Goal: Task Accomplishment & Management: Use online tool/utility

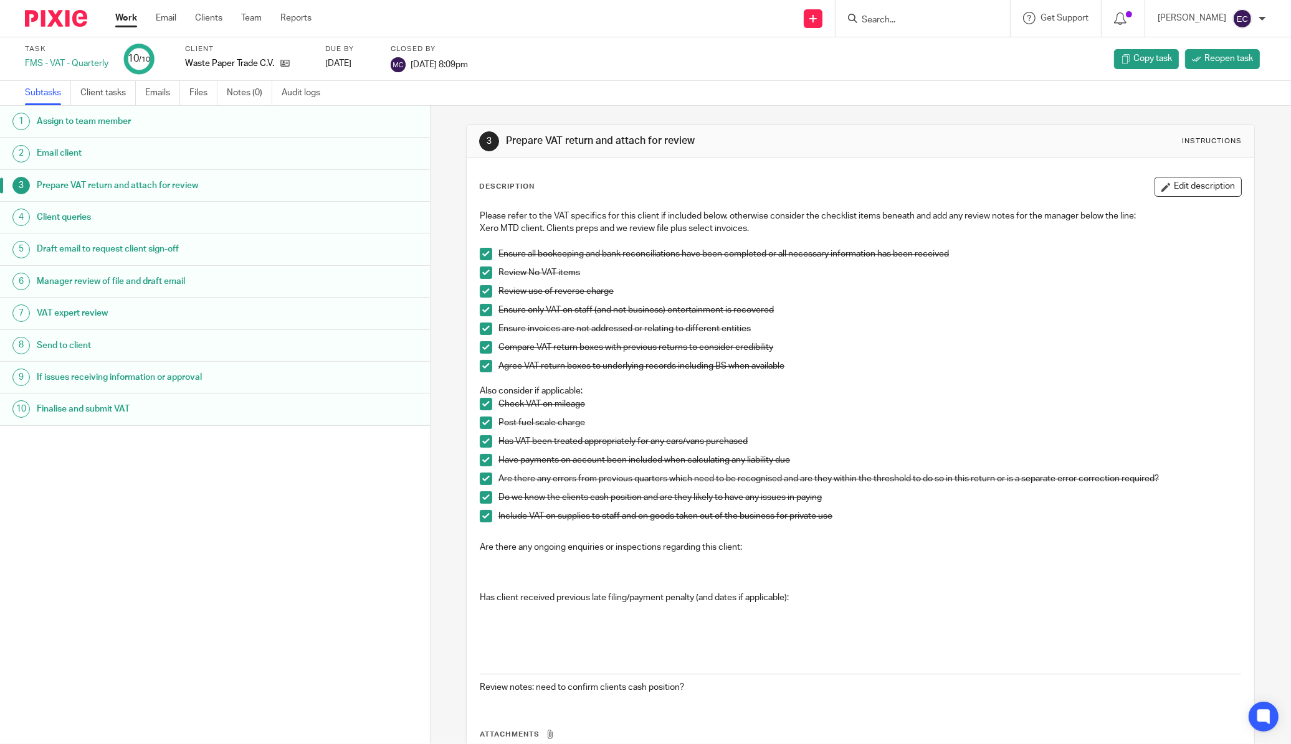
click at [54, 22] on img at bounding box center [56, 18] width 62 height 17
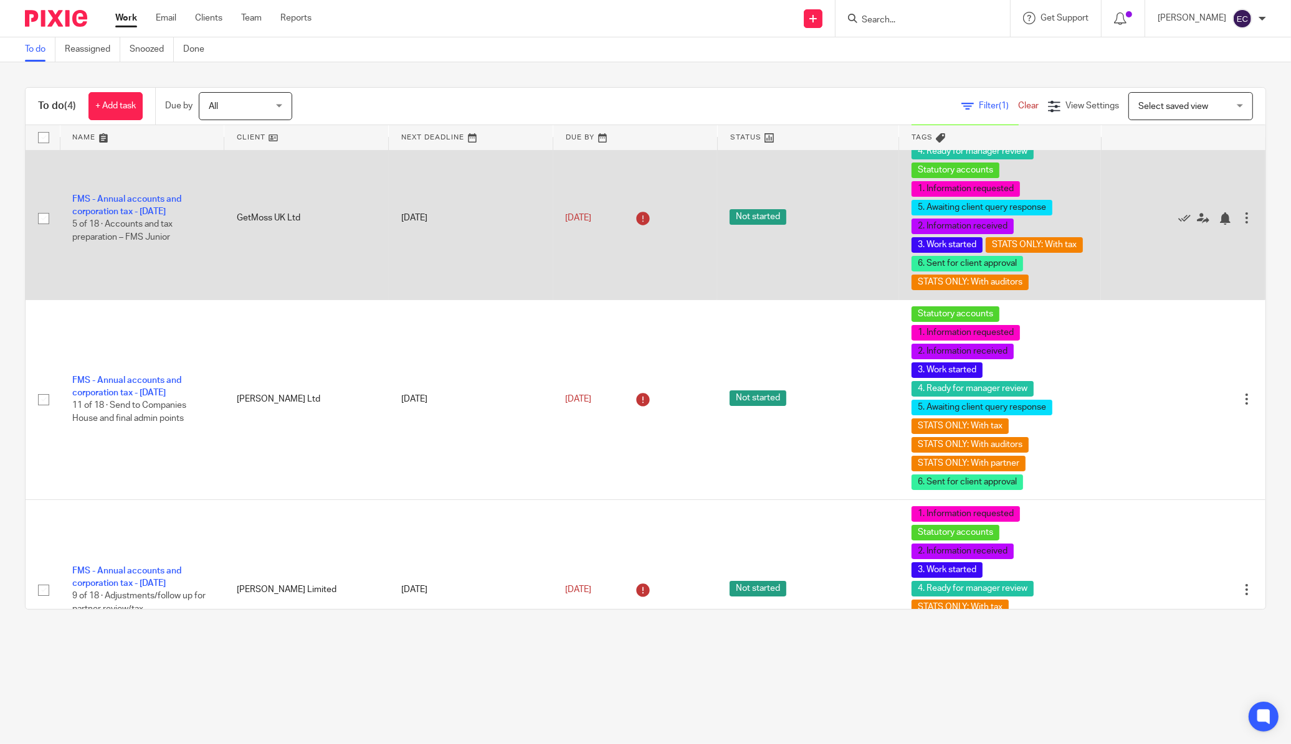
scroll to position [207, 0]
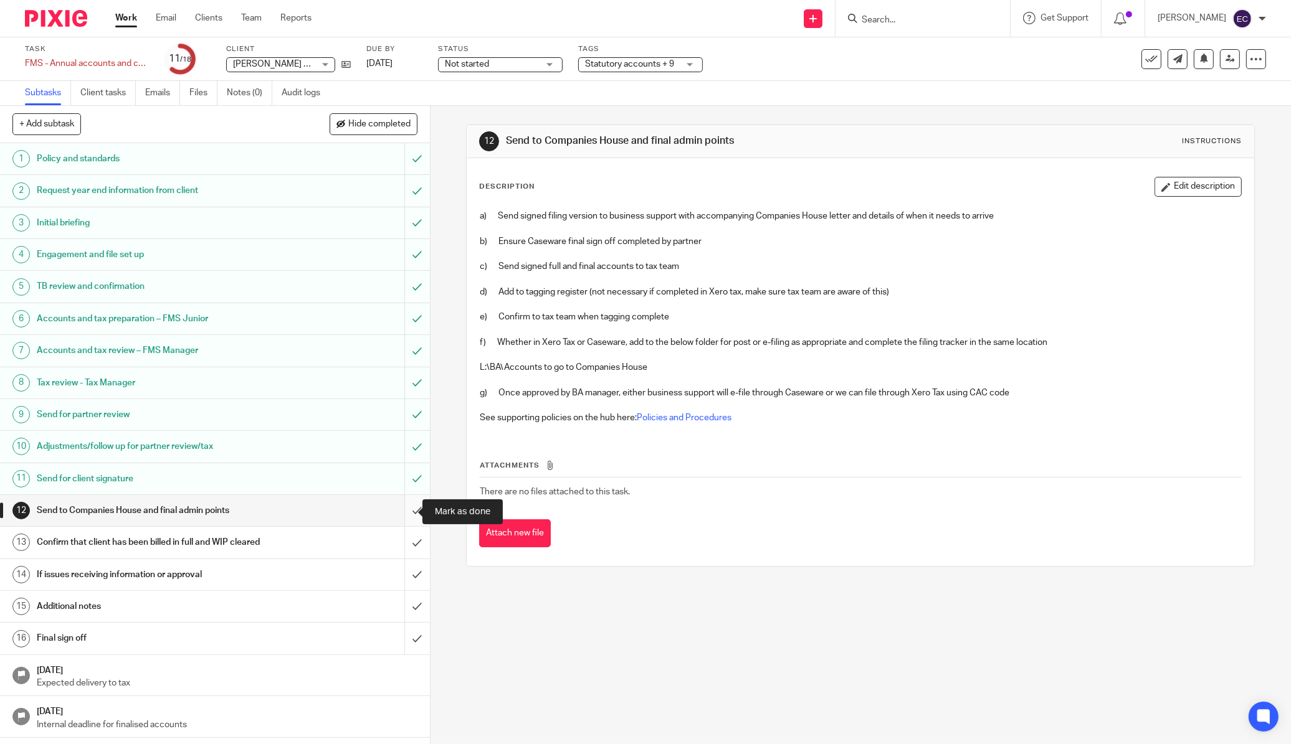
click at [399, 514] on input "submit" at bounding box center [215, 510] width 430 height 31
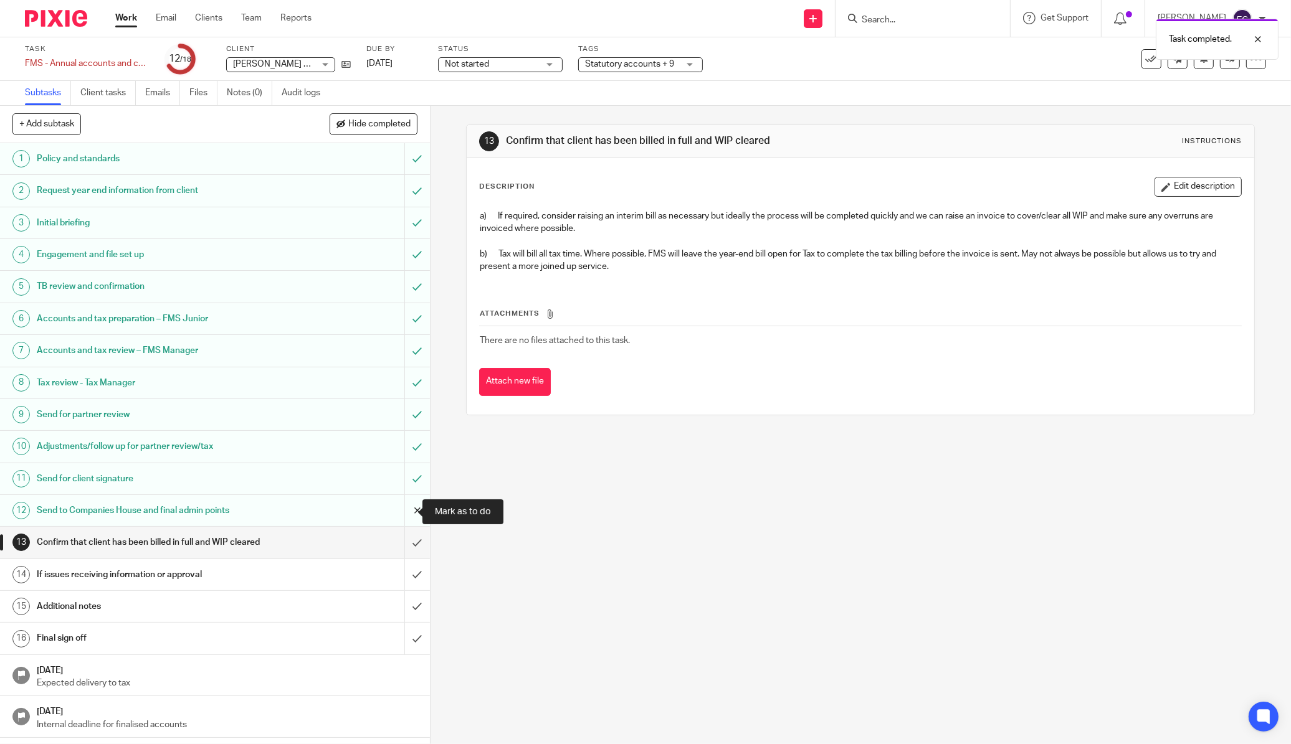
click at [401, 511] on input "submit" at bounding box center [215, 510] width 430 height 31
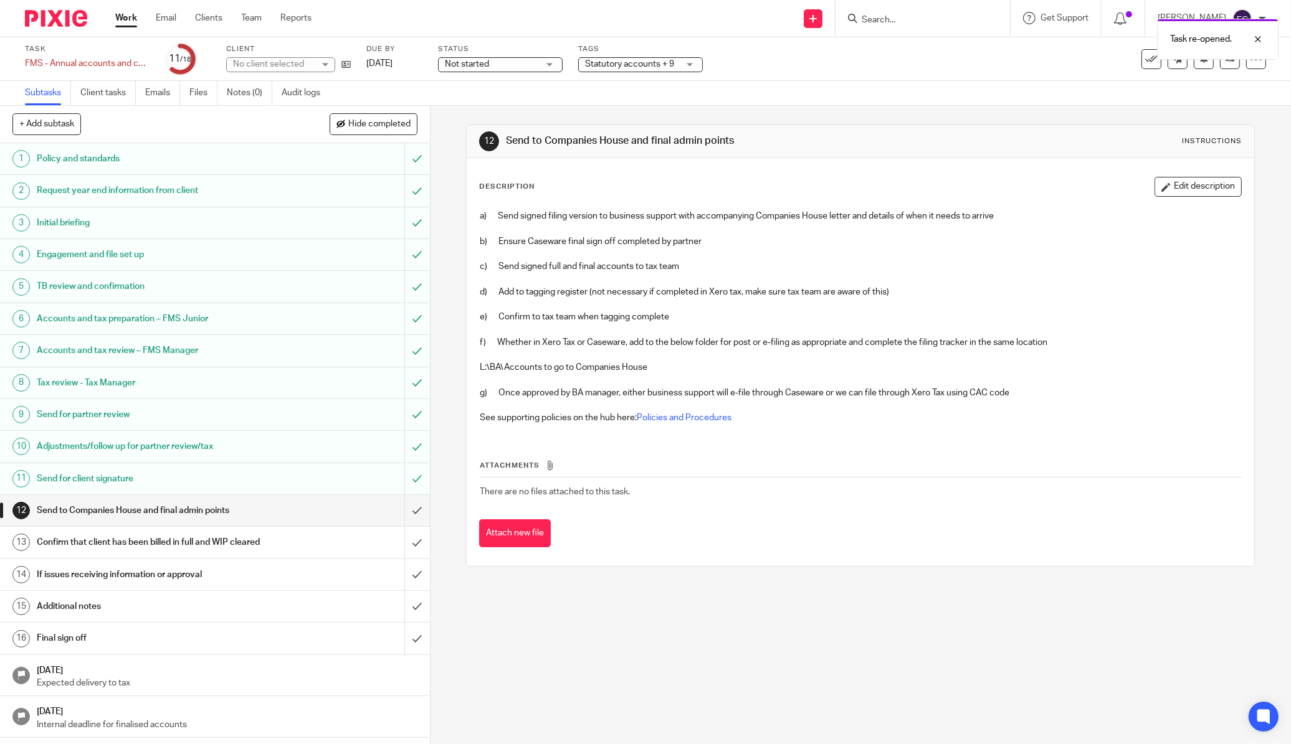
click at [327, 480] on div "Send for client signature" at bounding box center [214, 479] width 355 height 19
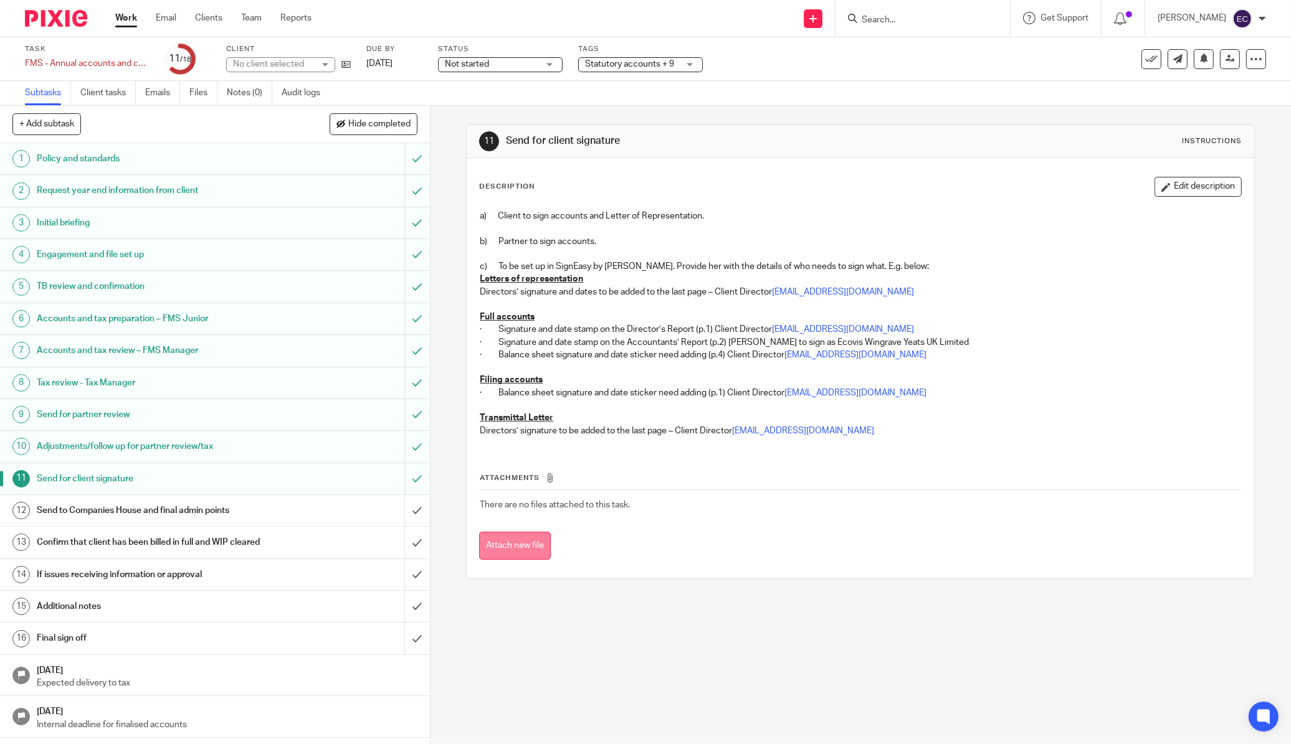
click at [536, 538] on button "Attach new file" at bounding box center [515, 546] width 72 height 28
click at [521, 544] on button "Attach new file" at bounding box center [515, 546] width 72 height 28
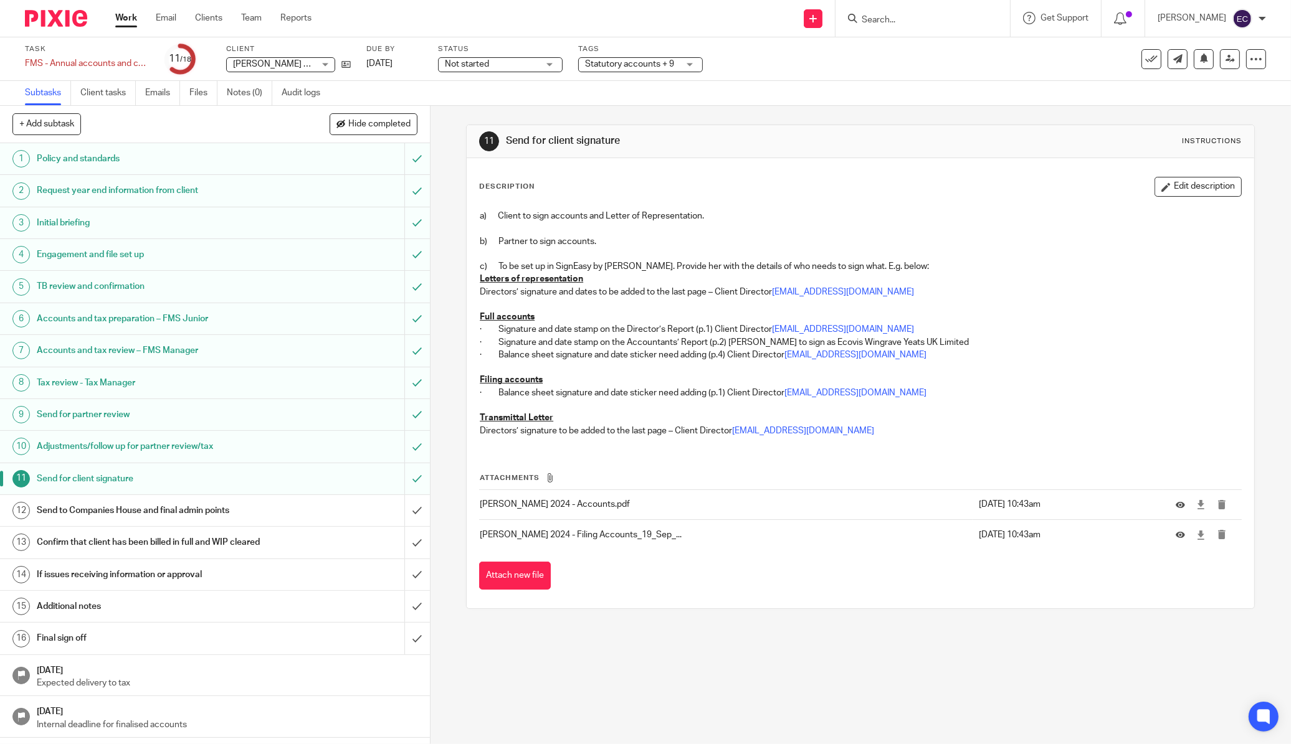
click at [655, 63] on span "Statutory accounts + 9" at bounding box center [629, 64] width 89 height 9
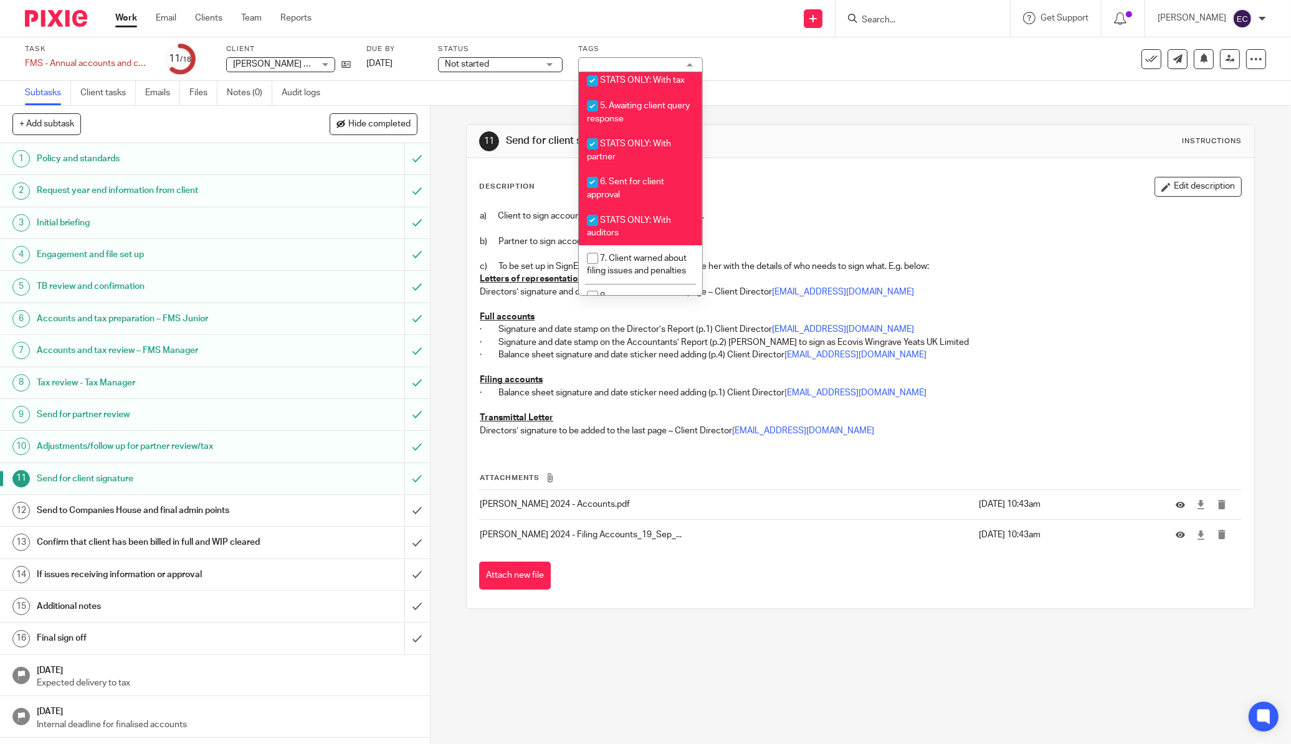
scroll to position [419, 0]
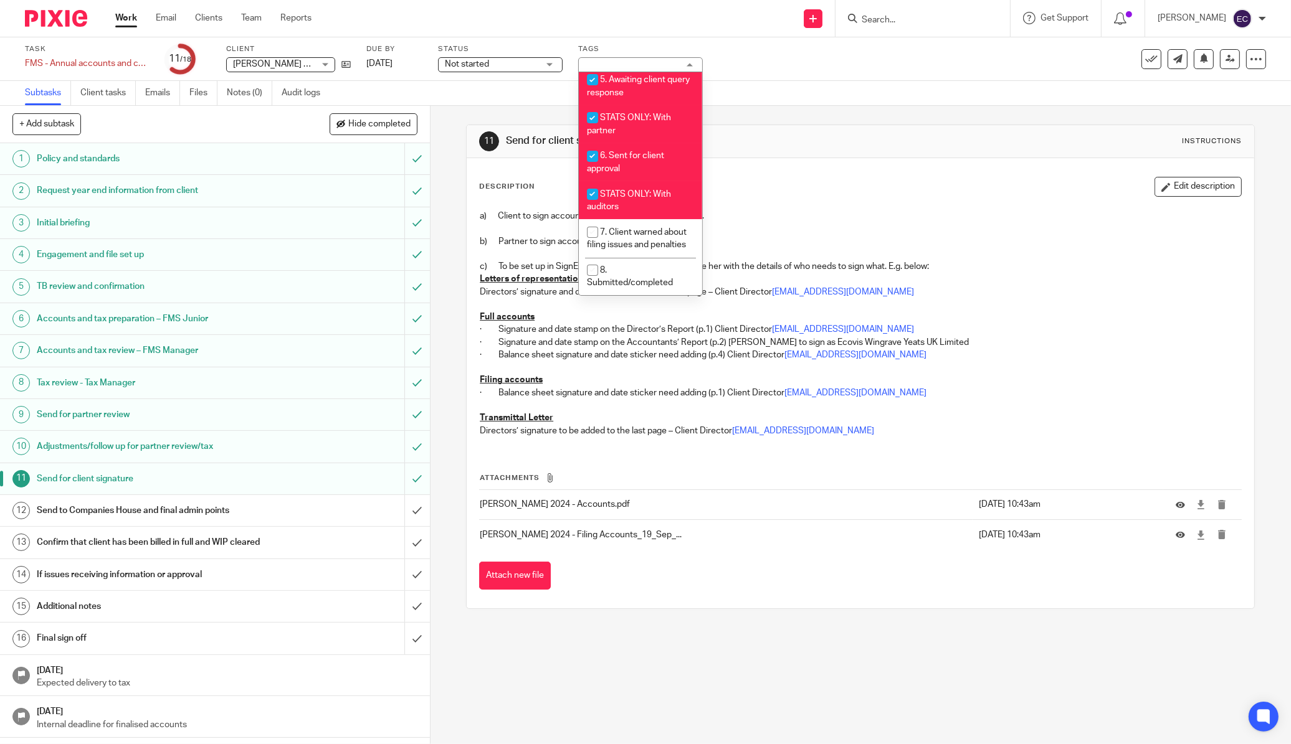
click at [822, 213] on p "a) Client to sign accounts and Letter of Representation." at bounding box center [860, 216] width 761 height 12
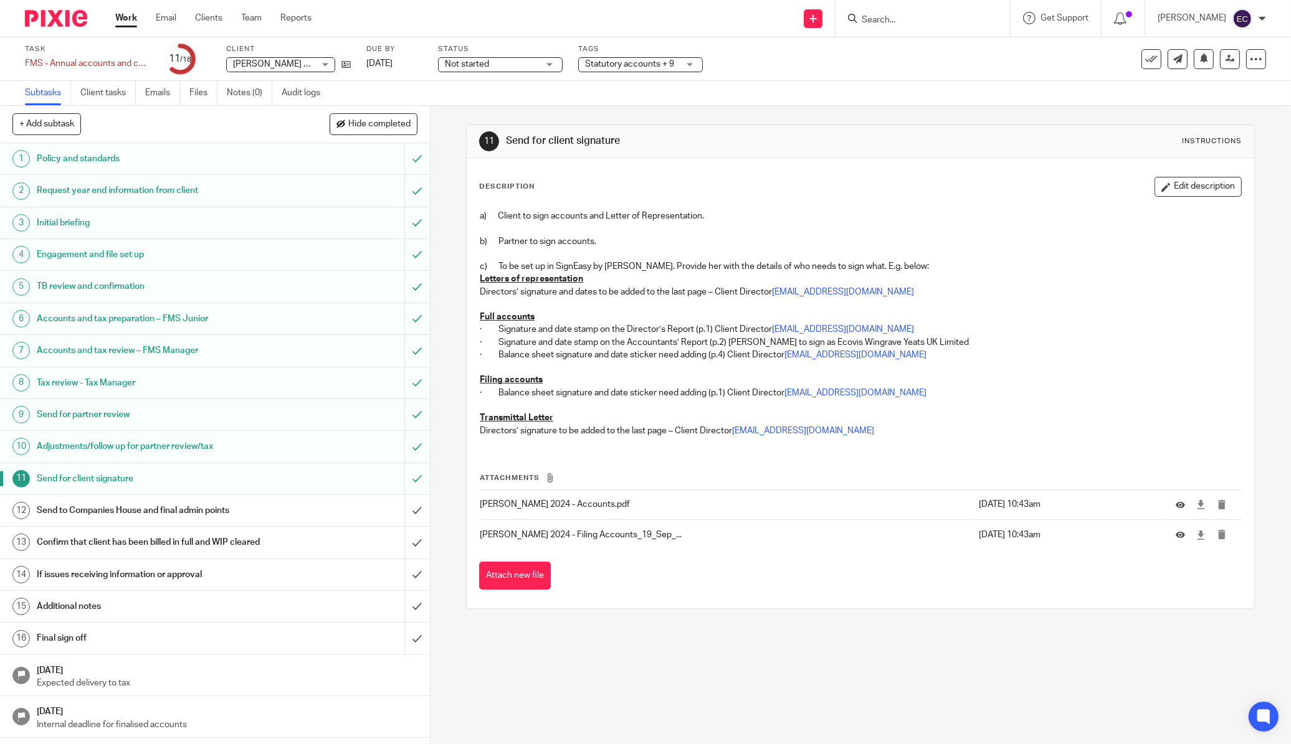
click at [61, 29] on div at bounding box center [51, 18] width 103 height 37
click at [57, 23] on img at bounding box center [56, 18] width 62 height 17
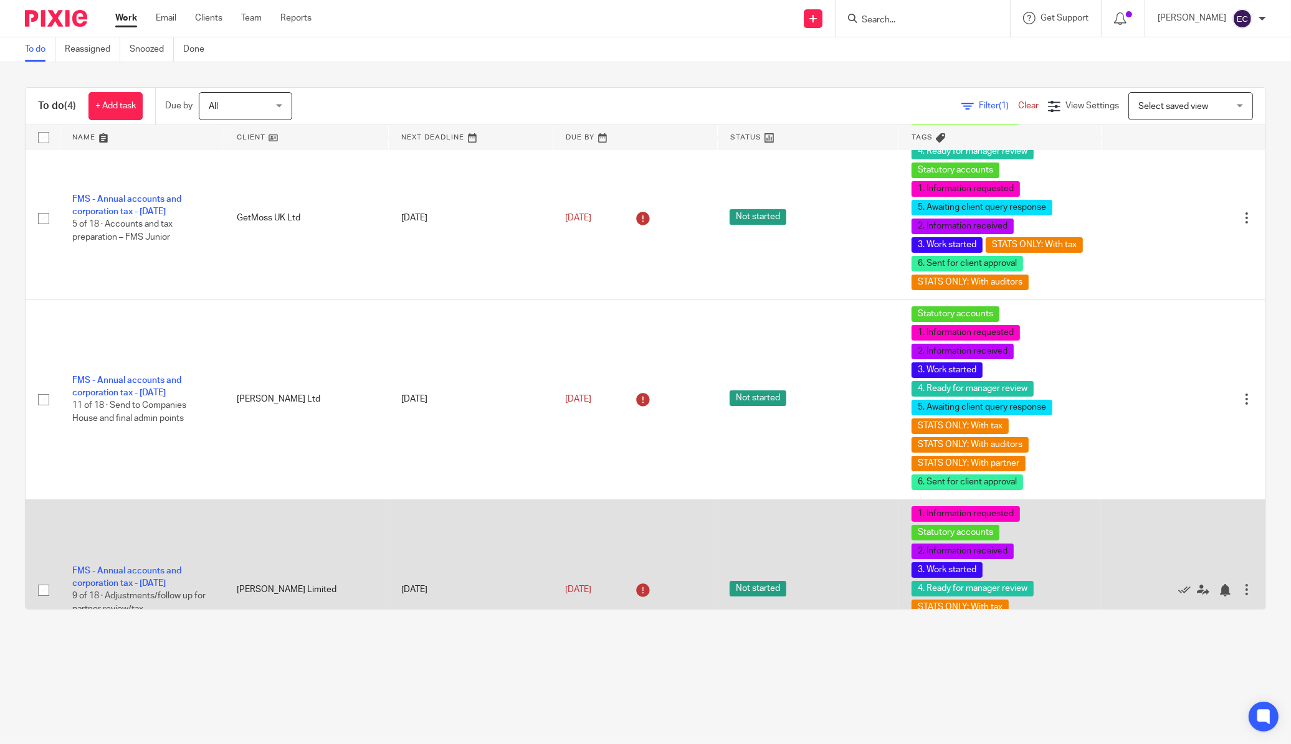
scroll to position [229, 0]
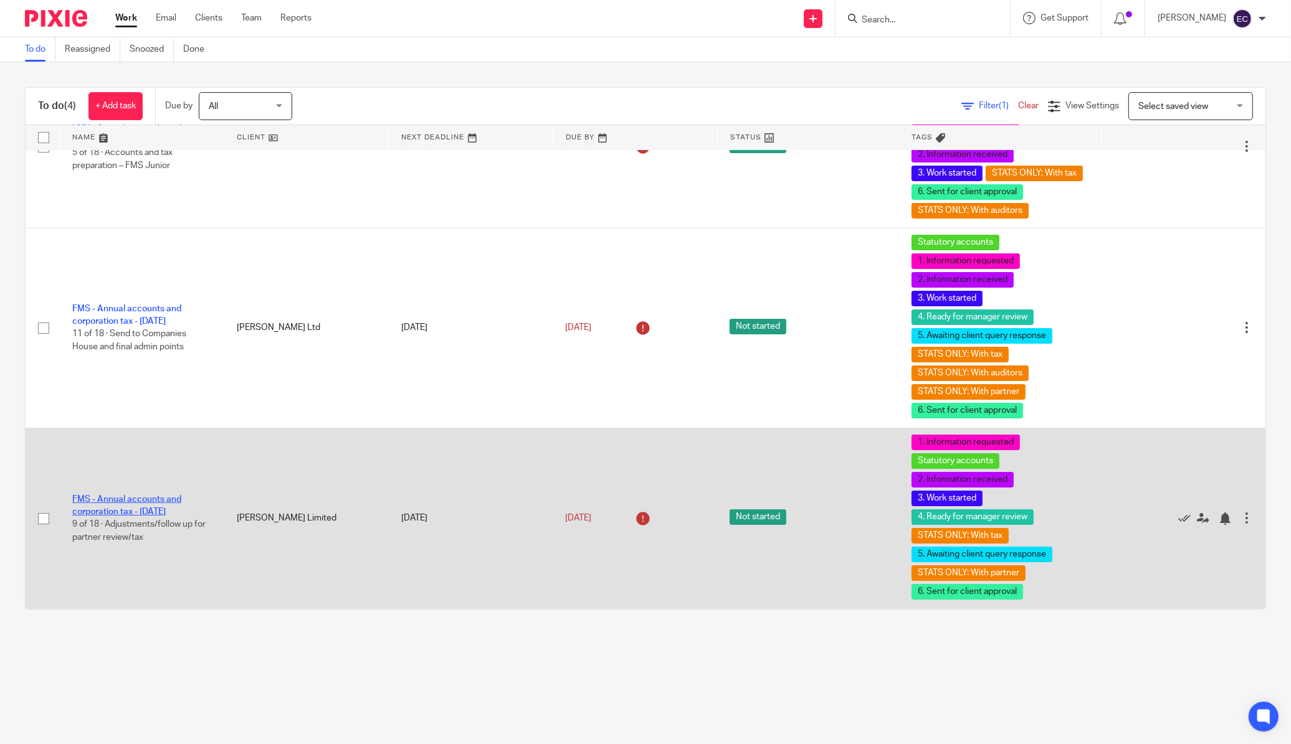
click at [143, 511] on link "FMS - Annual accounts and corporation tax - [DATE]" at bounding box center [126, 505] width 109 height 21
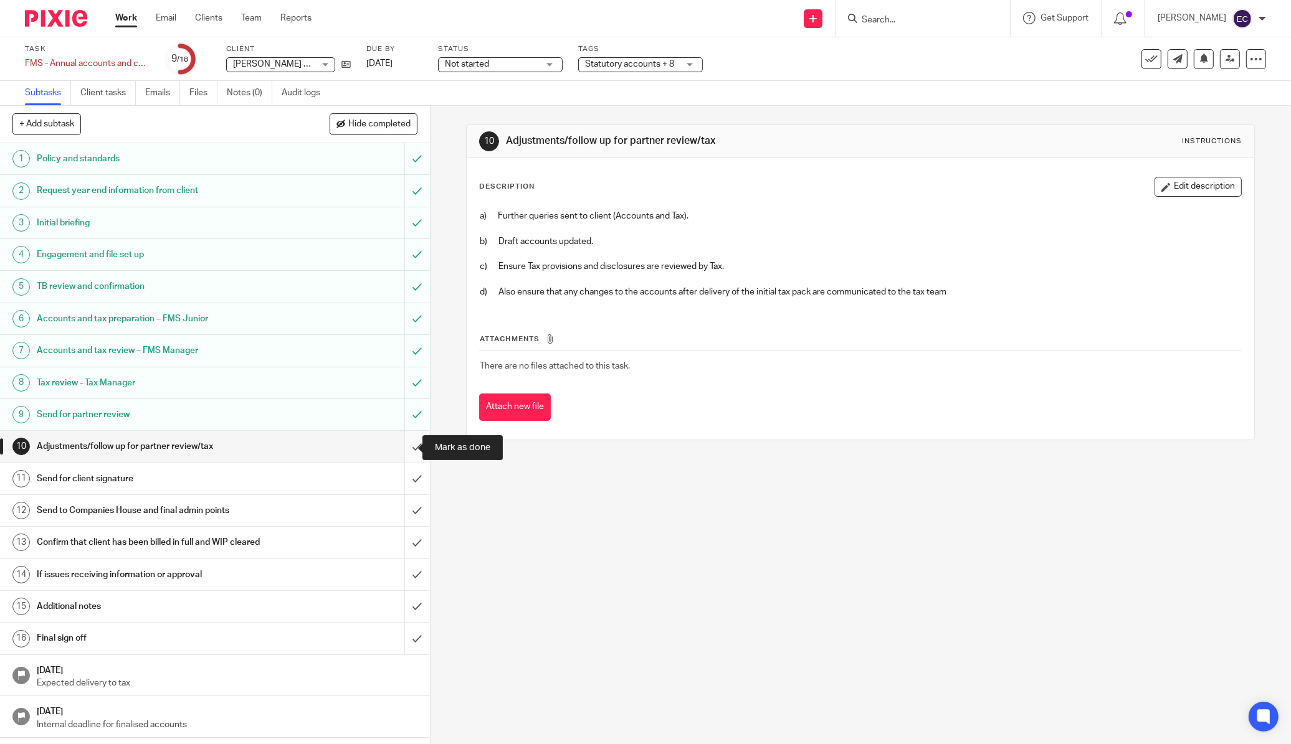
click at [406, 444] on input "submit" at bounding box center [215, 446] width 430 height 31
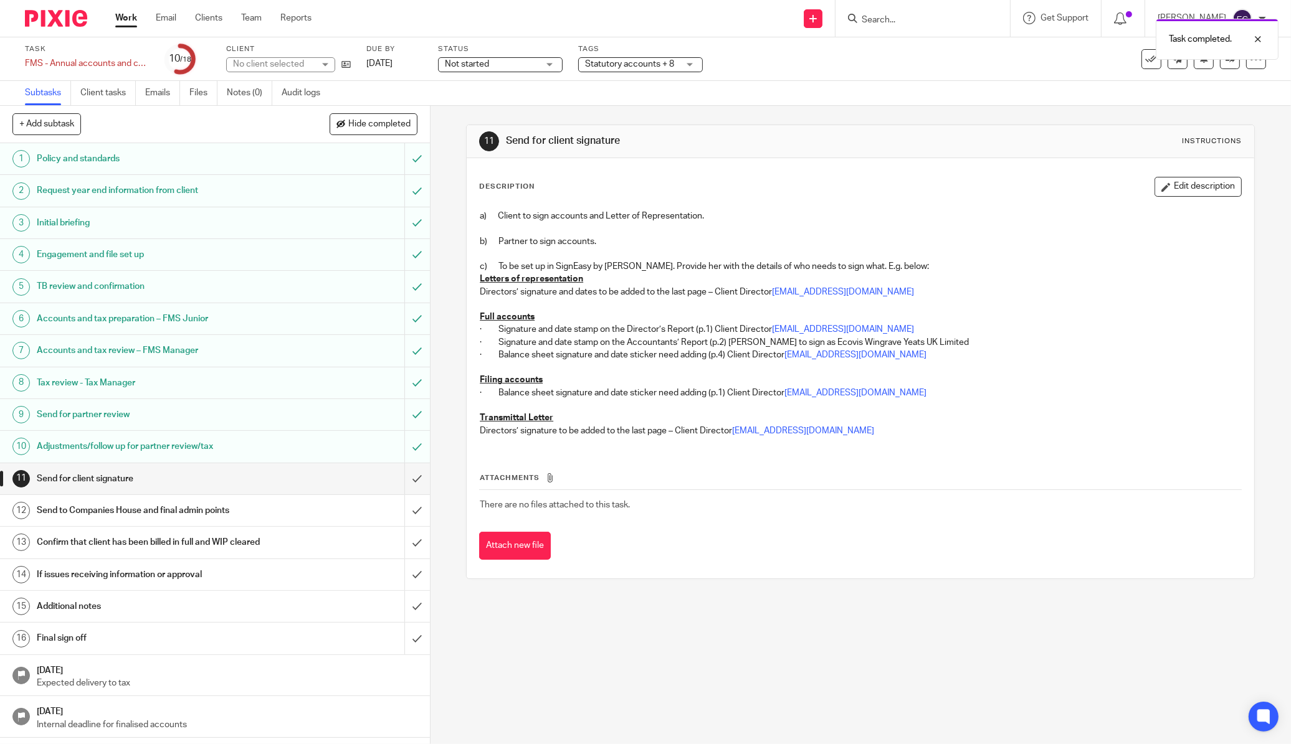
click at [402, 481] on input "submit" at bounding box center [215, 478] width 430 height 31
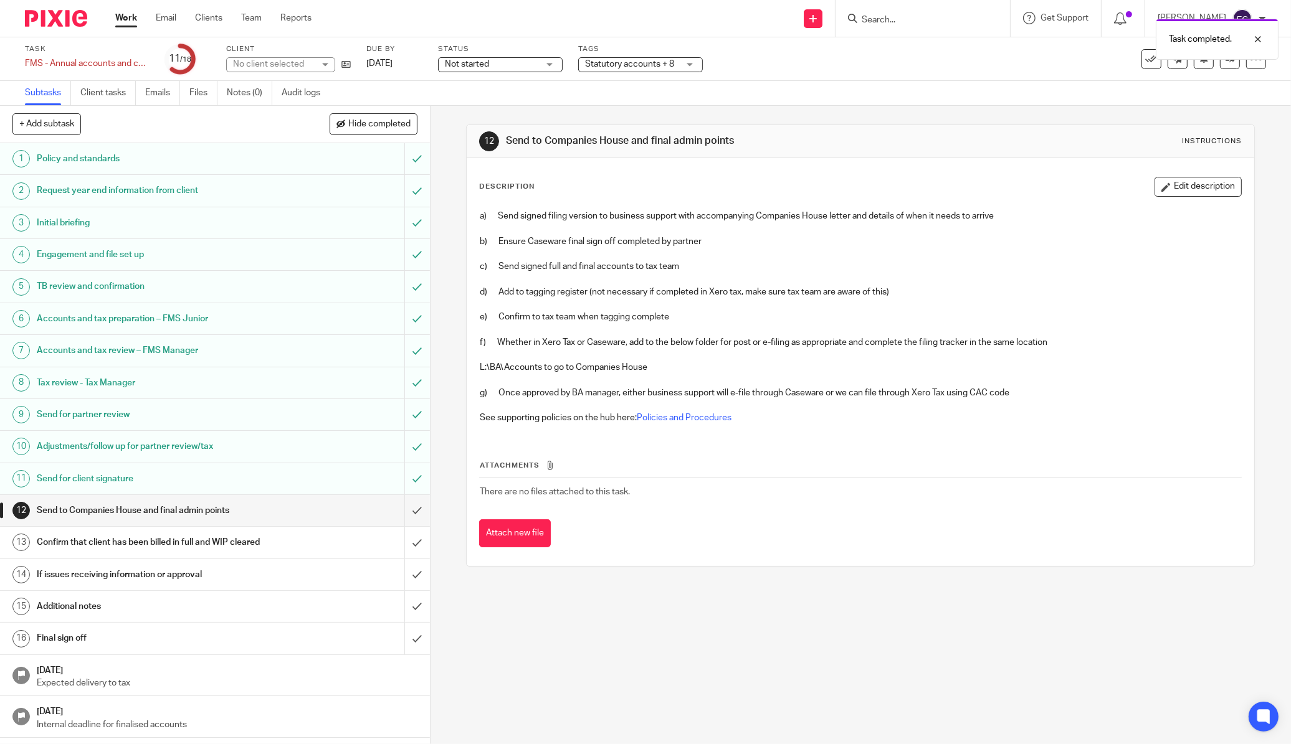
click at [209, 487] on h1 "Send for client signature" at bounding box center [155, 479] width 237 height 19
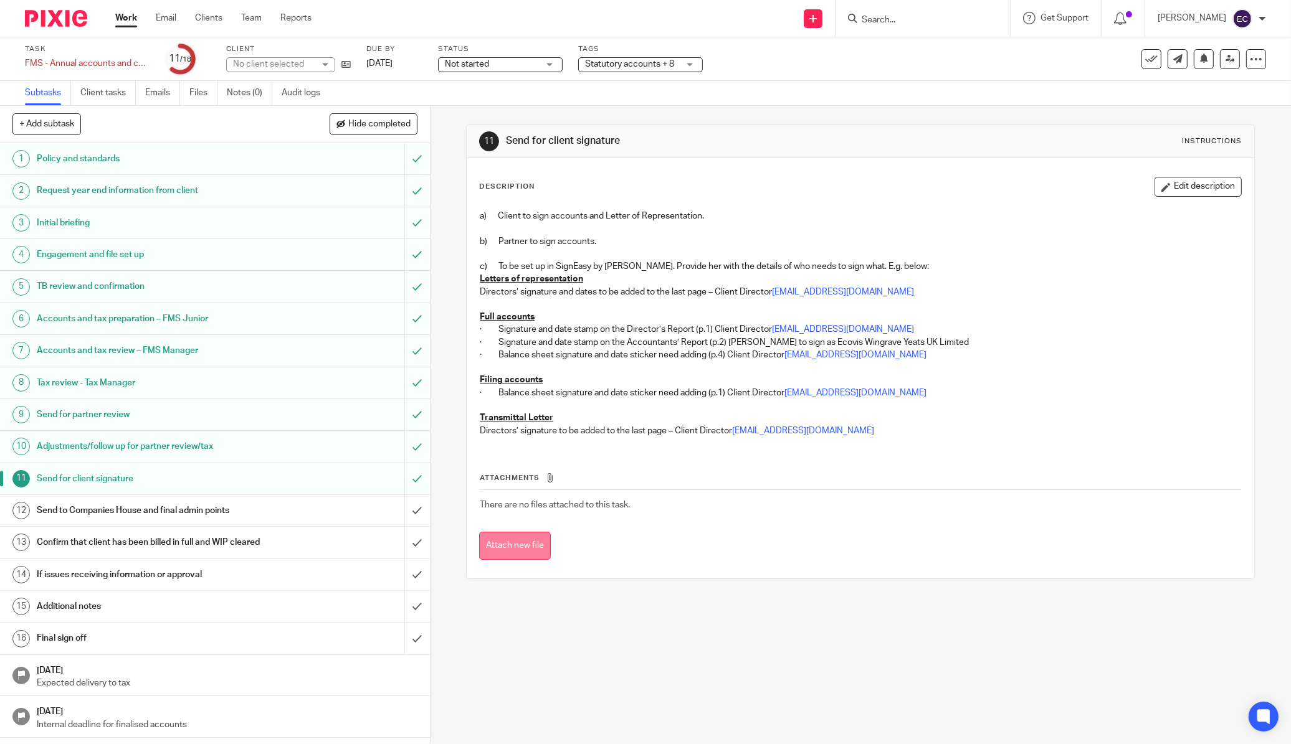
click at [508, 546] on button "Attach new file" at bounding box center [515, 546] width 72 height 28
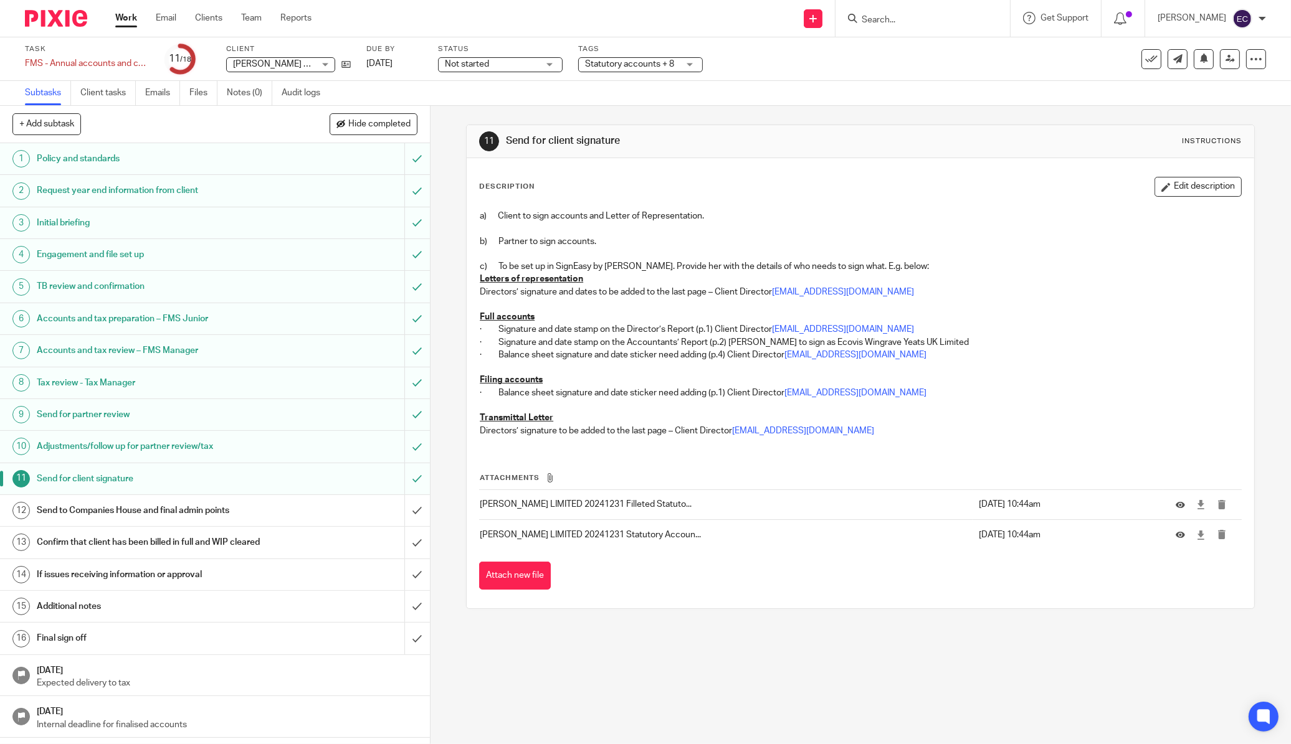
click at [345, 507] on div "Send to Companies House and final admin points" at bounding box center [214, 510] width 355 height 19
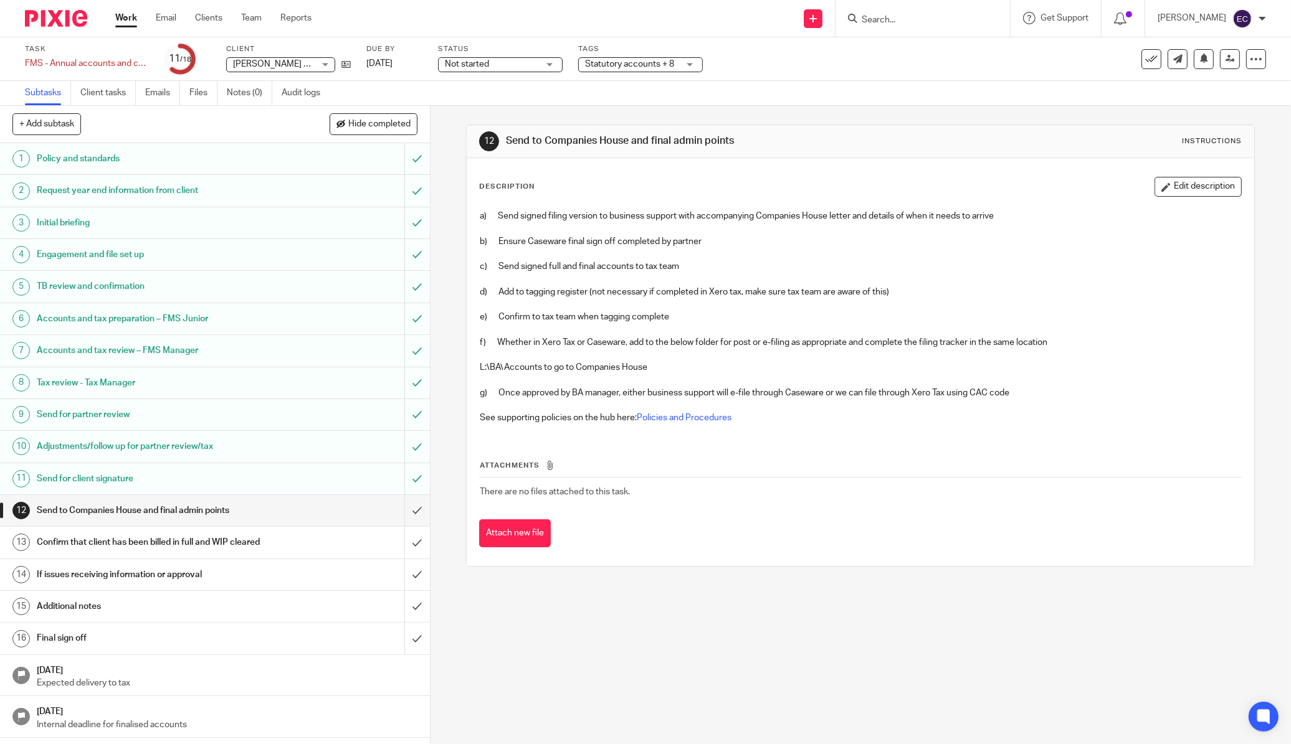
click at [609, 71] on div "Statutory accounts + 8" at bounding box center [640, 64] width 125 height 15
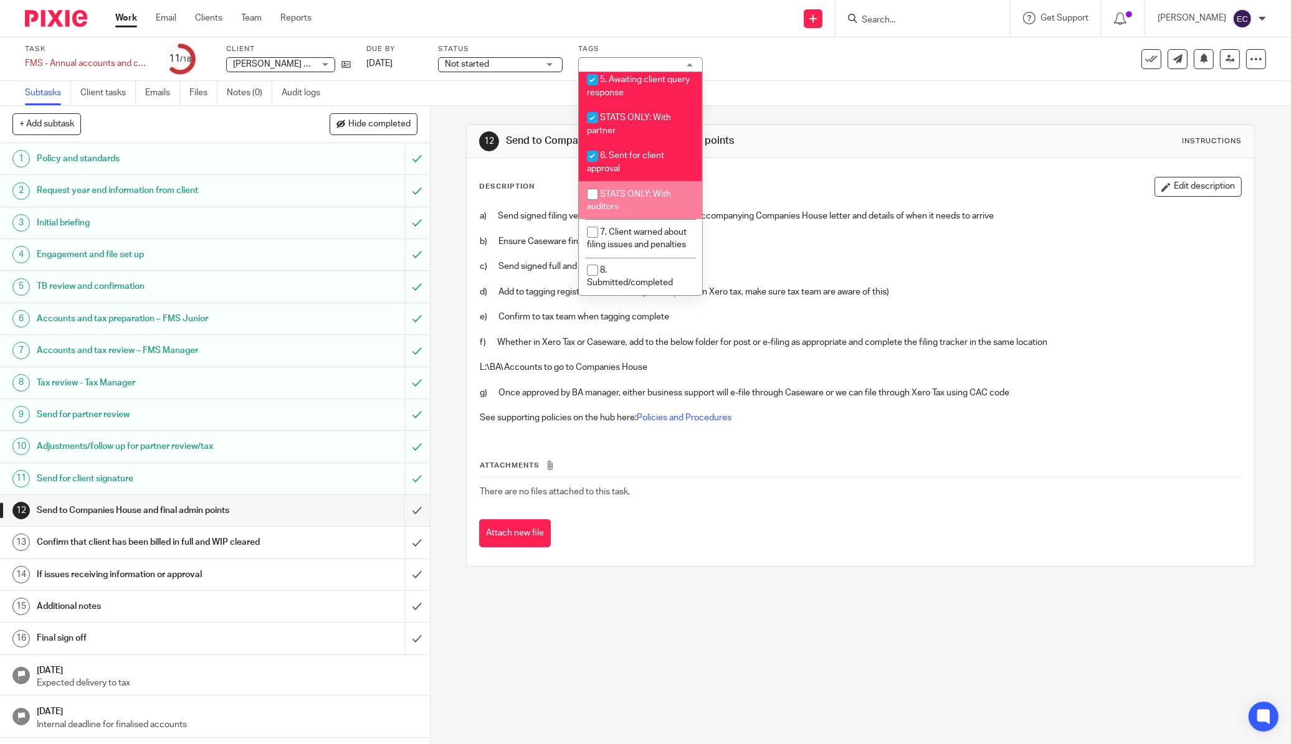
scroll to position [419, 0]
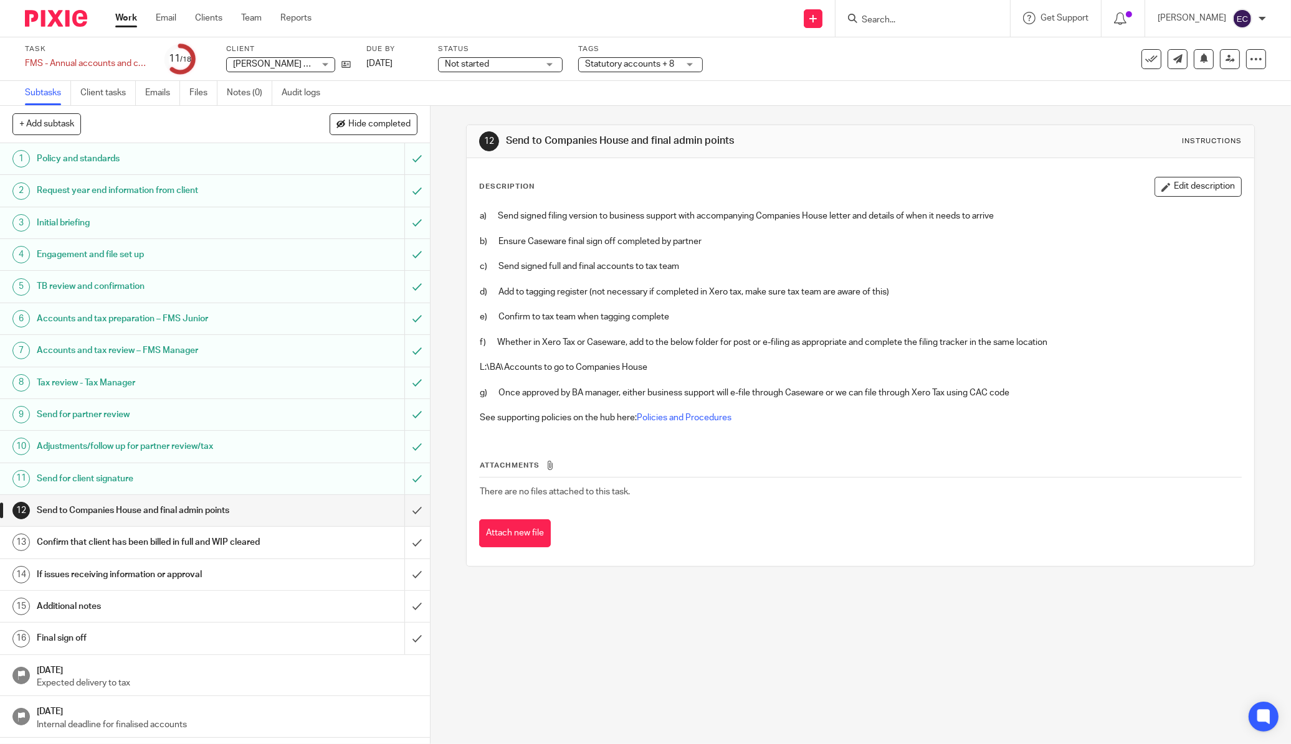
click at [798, 230] on p at bounding box center [860, 228] width 761 height 12
click at [44, 22] on img at bounding box center [56, 18] width 62 height 17
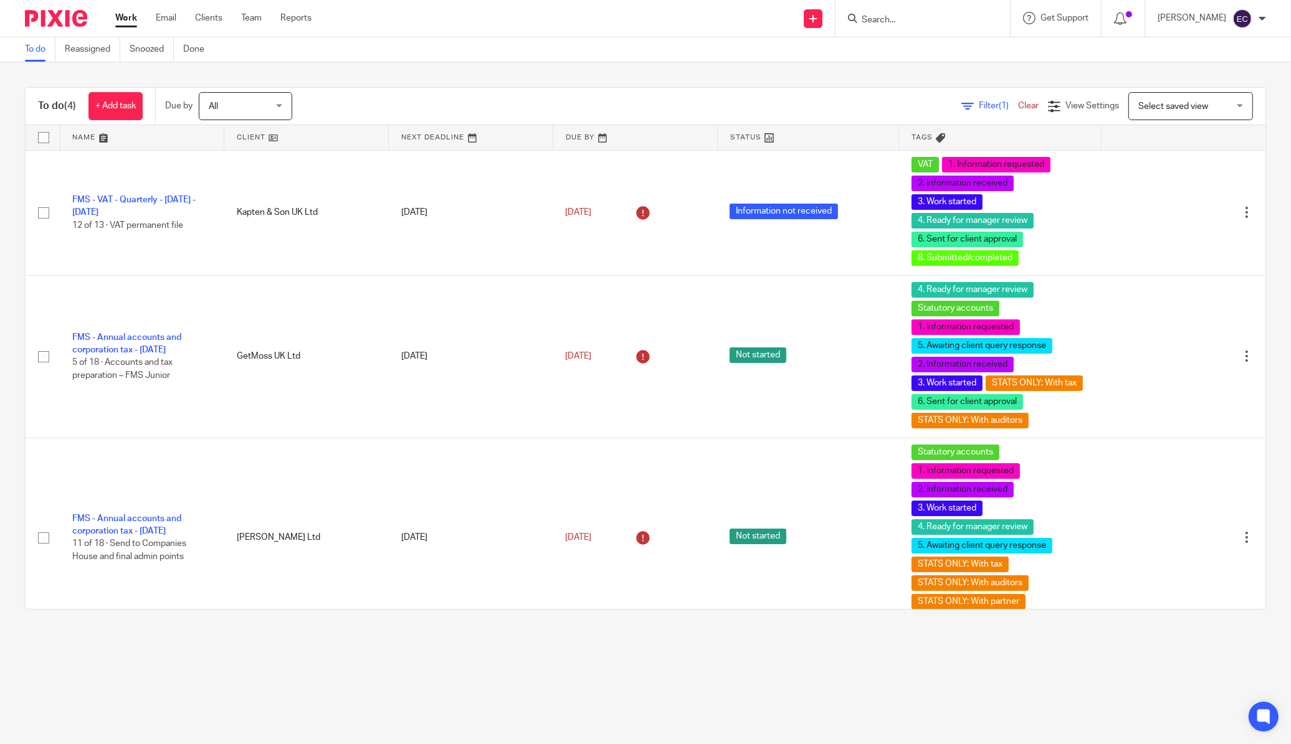
click at [883, 21] on input "Search" at bounding box center [916, 20] width 112 height 11
type input "bonaf"
click at [911, 66] on link at bounding box center [935, 68] width 154 height 19
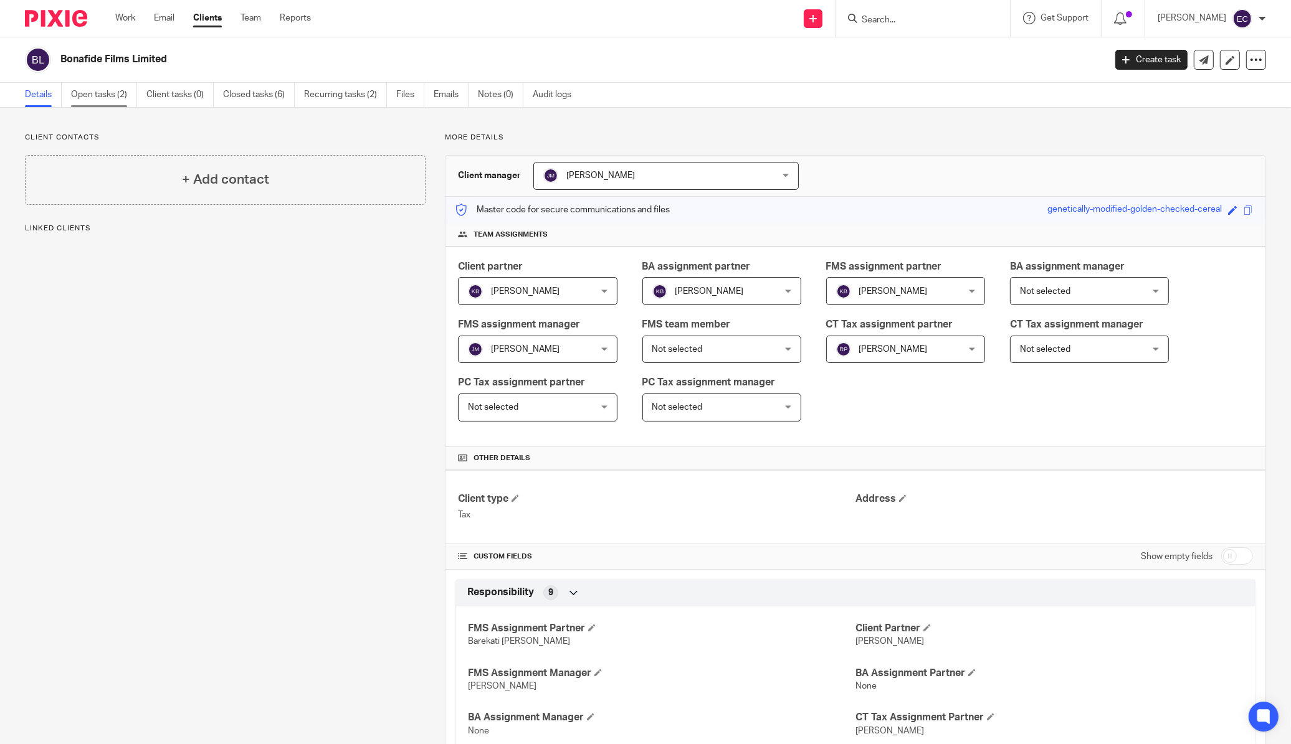
click at [125, 97] on link "Open tasks (2)" at bounding box center [104, 95] width 66 height 24
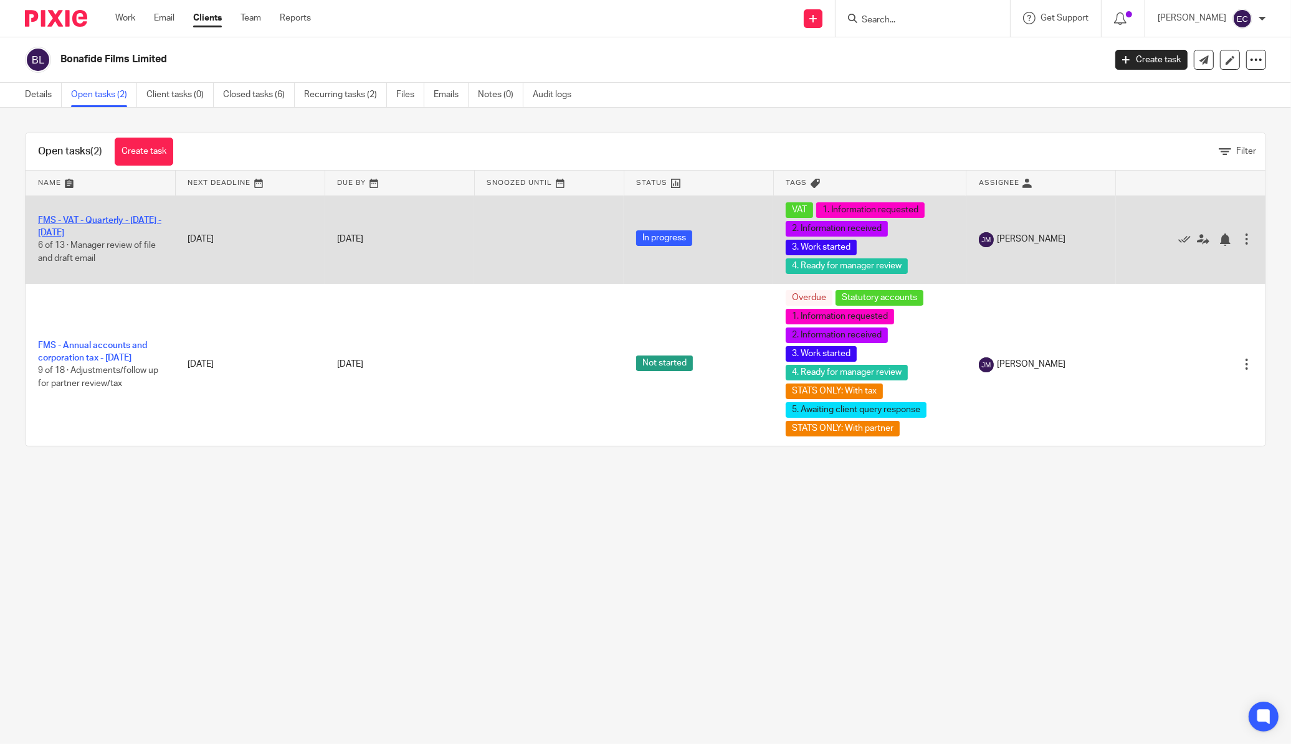
click at [66, 221] on link "FMS - VAT - Quarterly - [DATE] - [DATE]" at bounding box center [99, 226] width 123 height 21
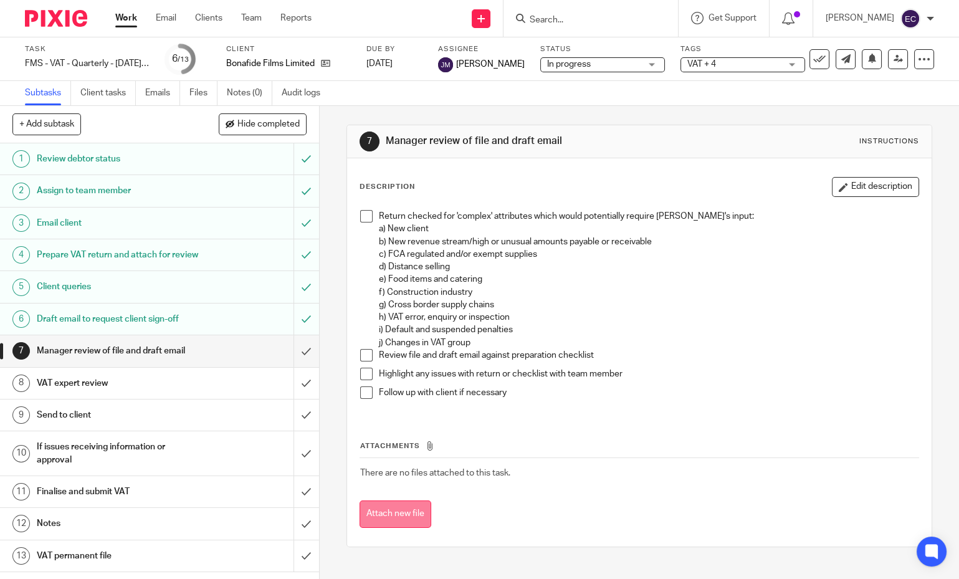
click at [404, 519] on button "Attach new file" at bounding box center [395, 514] width 72 height 28
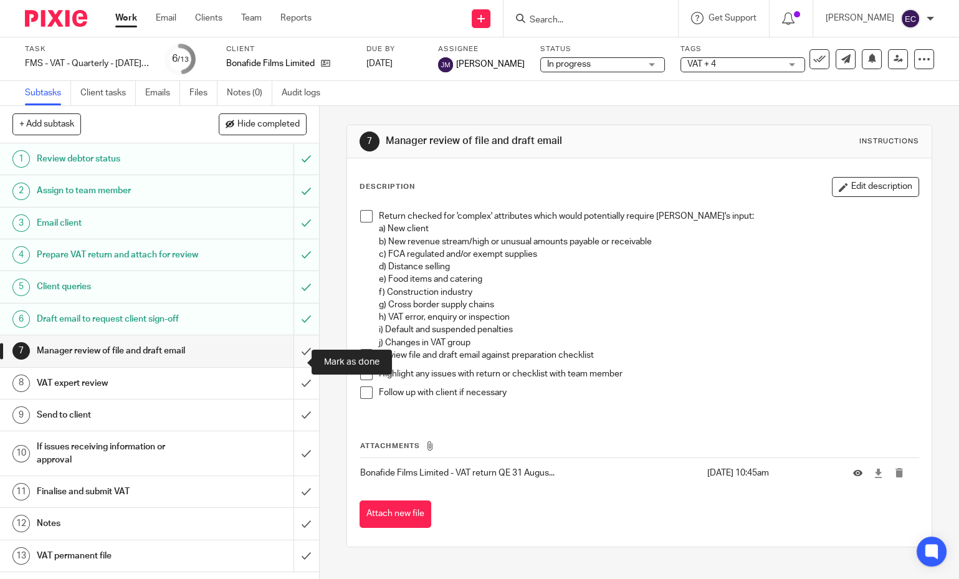
click at [299, 357] on input "submit" at bounding box center [159, 350] width 319 height 31
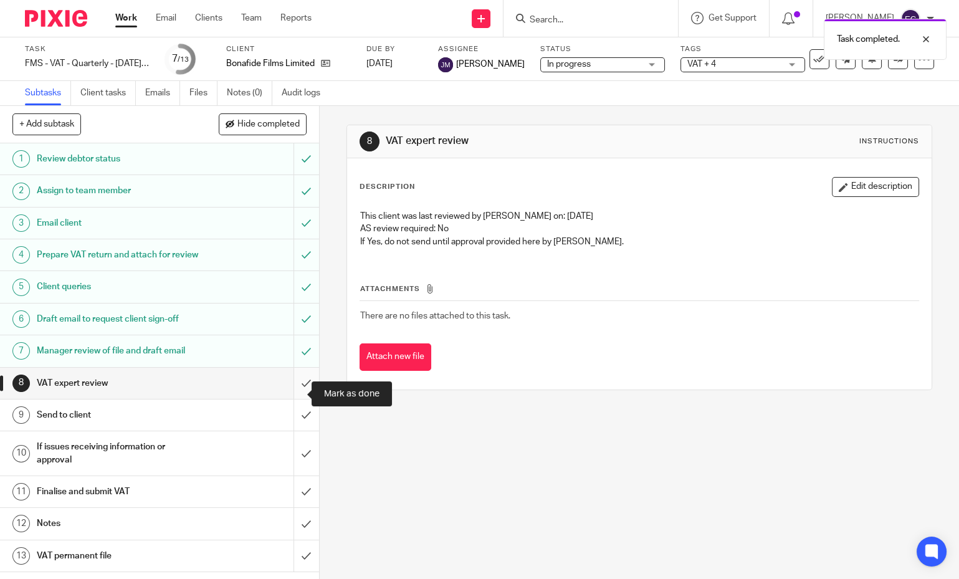
click at [288, 396] on input "submit" at bounding box center [159, 382] width 319 height 31
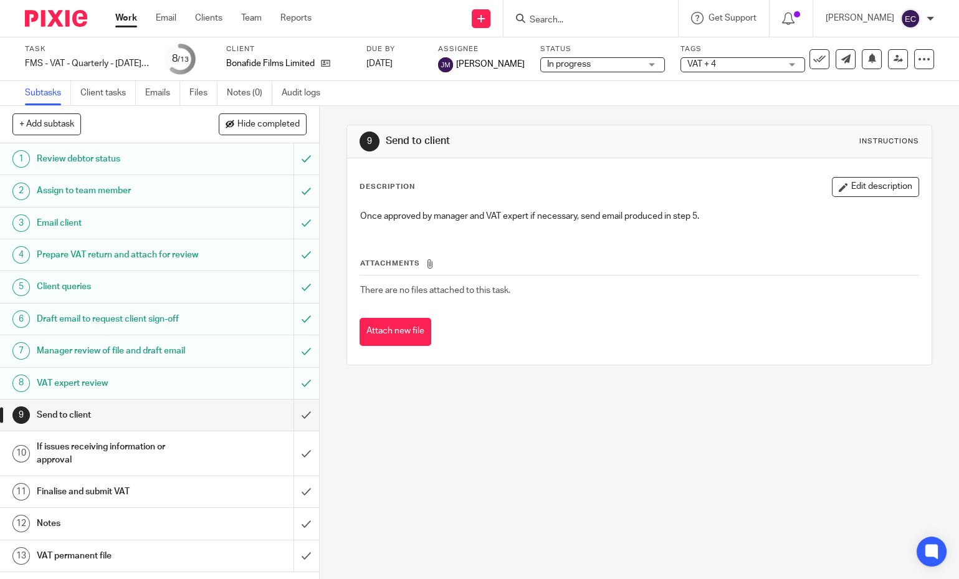
click at [580, 26] on form at bounding box center [594, 19] width 133 height 16
click at [572, 22] on input "Search" at bounding box center [584, 20] width 112 height 11
type input "anyway"
click at [562, 69] on link at bounding box center [603, 68] width 155 height 19
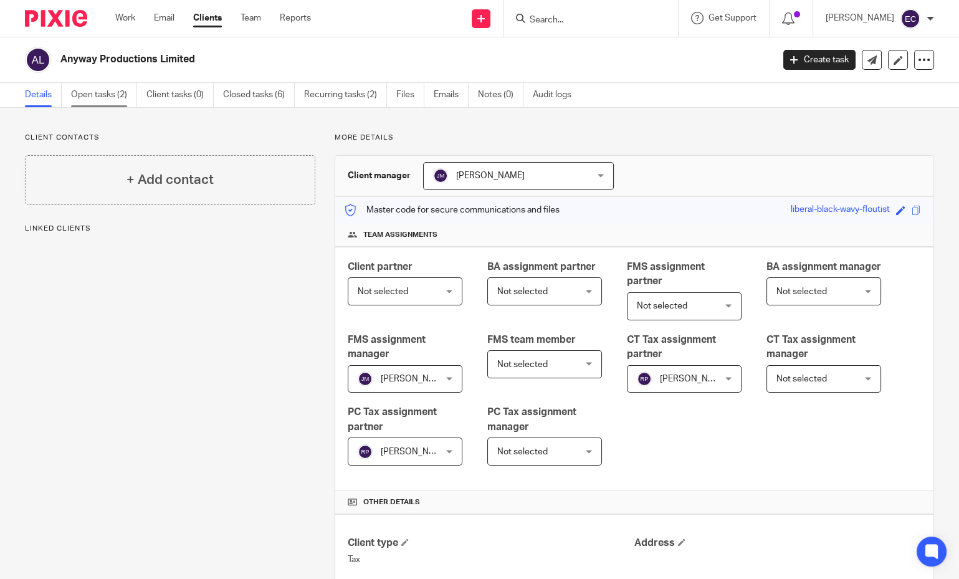
click at [92, 90] on link "Open tasks (2)" at bounding box center [104, 95] width 66 height 24
click at [87, 97] on link "Open tasks (2)" at bounding box center [104, 95] width 66 height 24
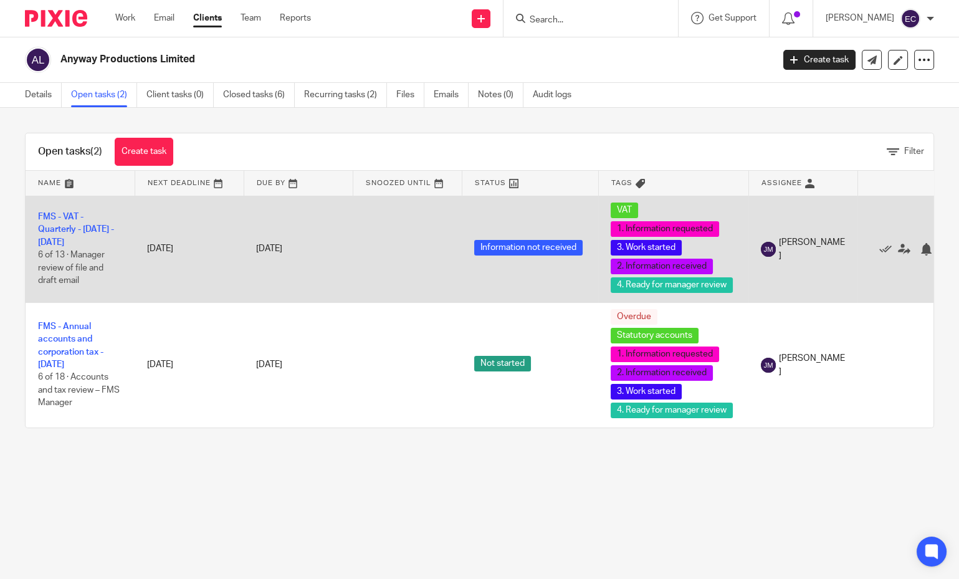
click at [78, 223] on td "FMS - VAT - Quarterly - [DATE] - [DATE] 6 of 13 · Manager review of file and dr…" at bounding box center [80, 249] width 109 height 107
click at [73, 226] on link "FMS - VAT - Quarterly - [DATE] - [DATE]" at bounding box center [76, 229] width 76 height 34
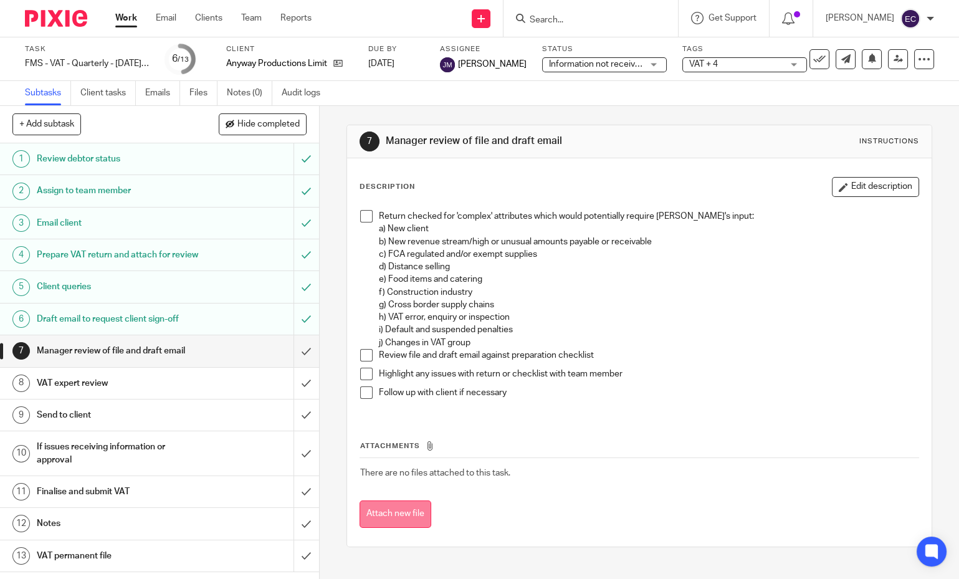
click at [376, 500] on button "Attach new file" at bounding box center [395, 514] width 72 height 28
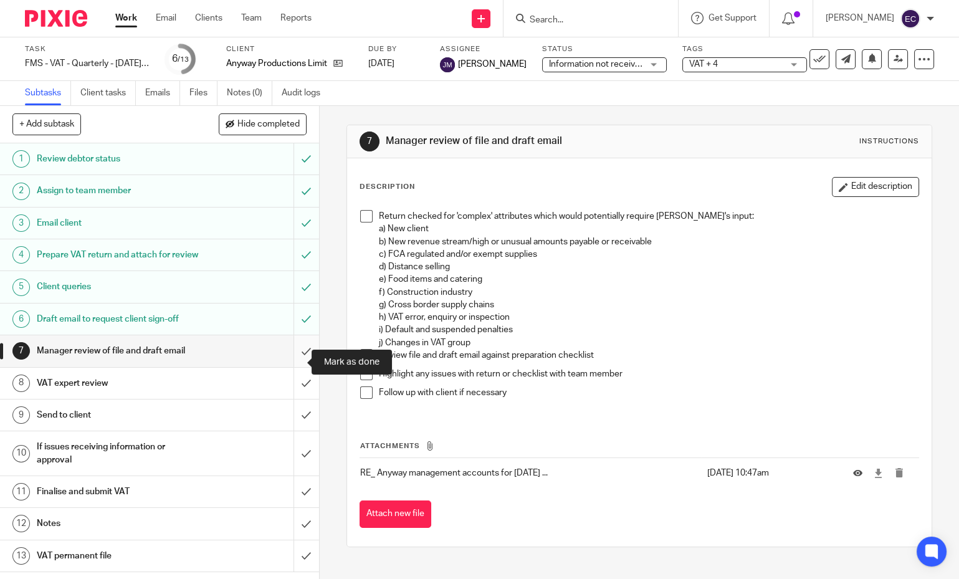
click at [290, 361] on input "submit" at bounding box center [159, 350] width 319 height 31
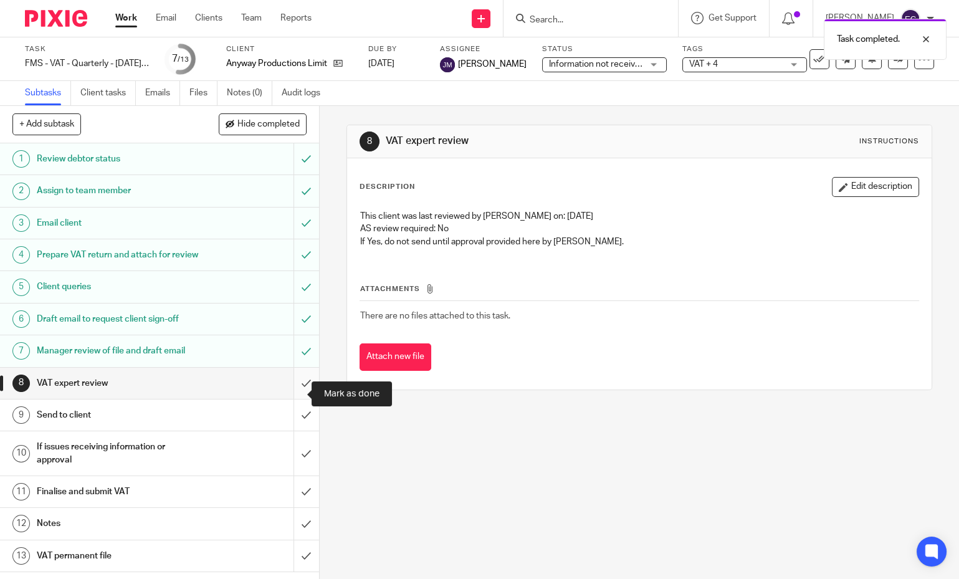
click at [298, 394] on input "submit" at bounding box center [159, 382] width 319 height 31
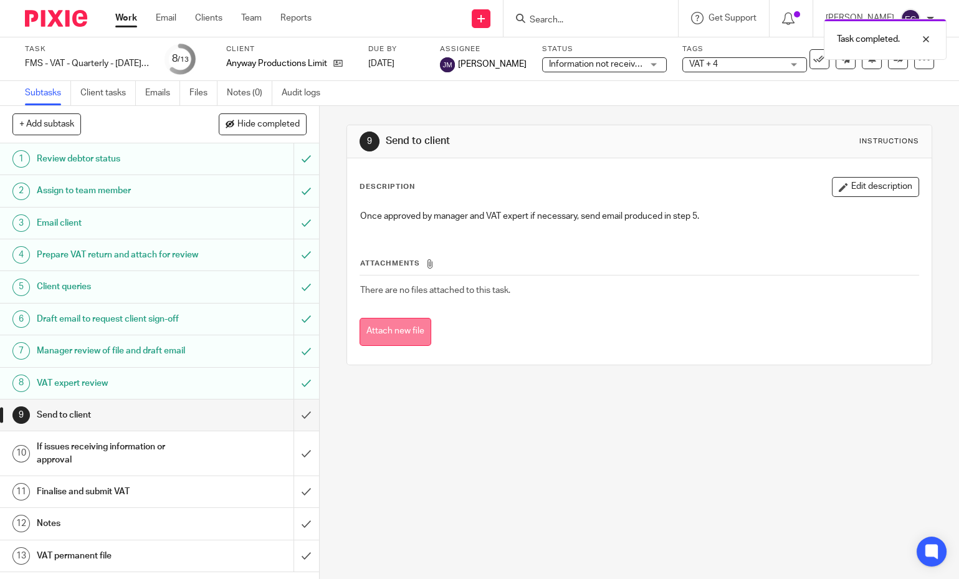
click at [405, 319] on button "Attach new file" at bounding box center [395, 332] width 72 height 28
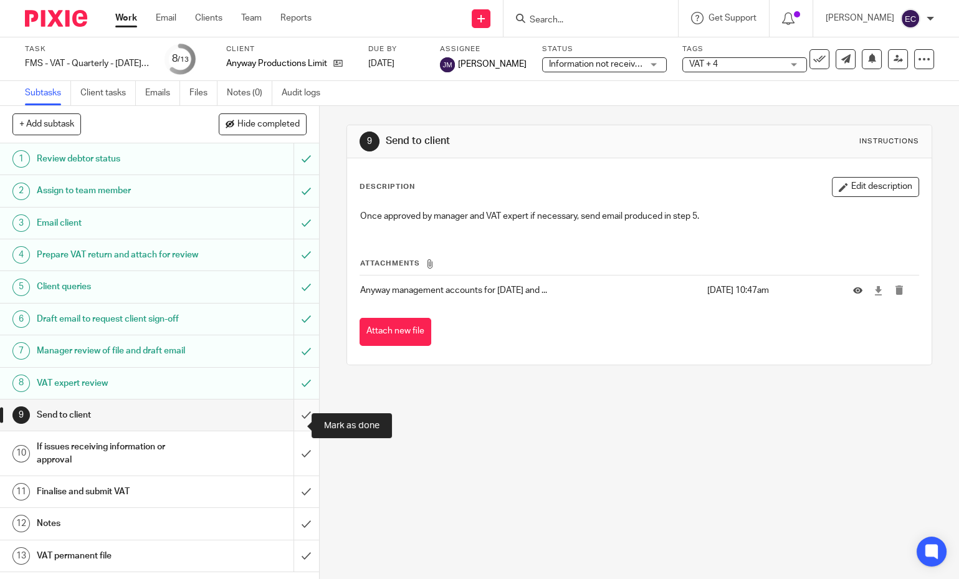
click at [291, 425] on input "submit" at bounding box center [159, 414] width 319 height 31
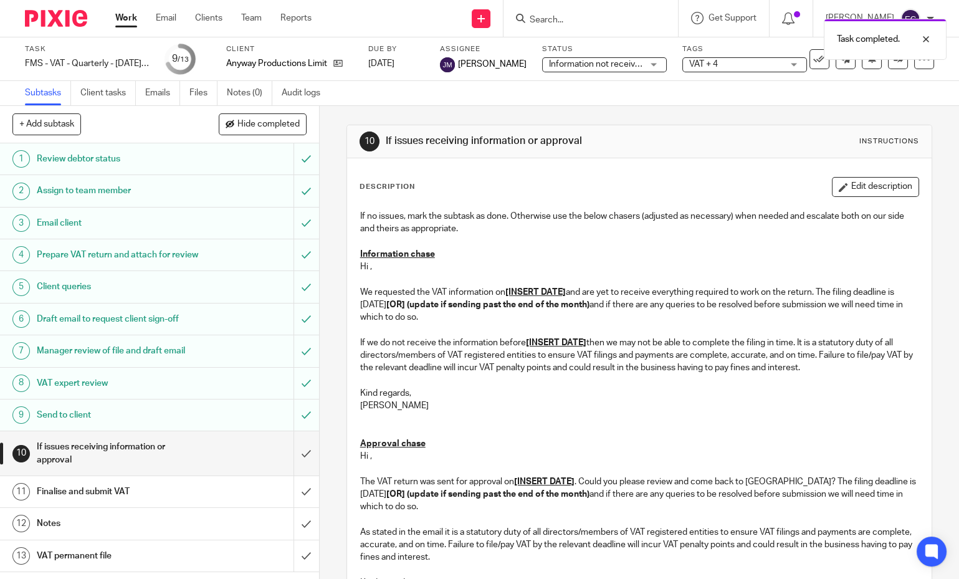
scroll to position [2, 0]
click at [290, 464] on input "submit" at bounding box center [159, 453] width 319 height 44
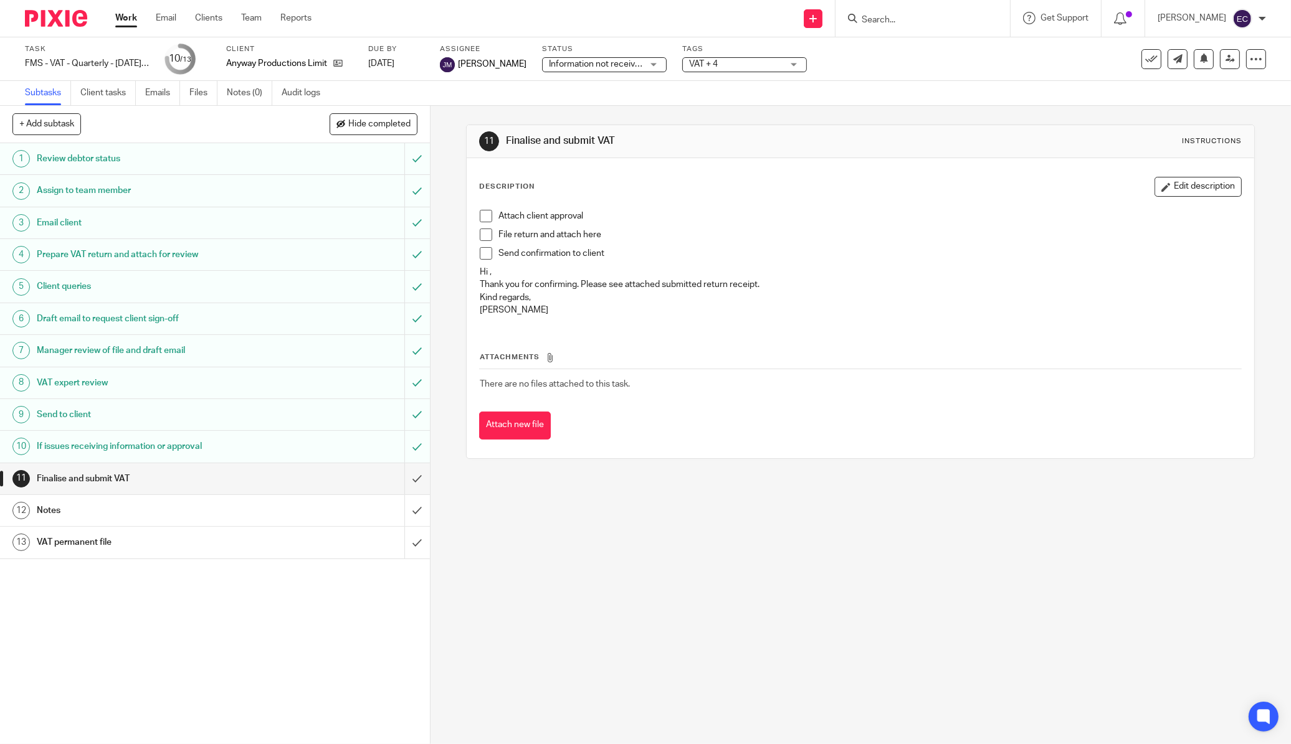
click at [879, 21] on input "Search" at bounding box center [916, 20] width 112 height 11
type input "fairm"
click at [899, 40] on link at bounding box center [951, 48] width 187 height 19
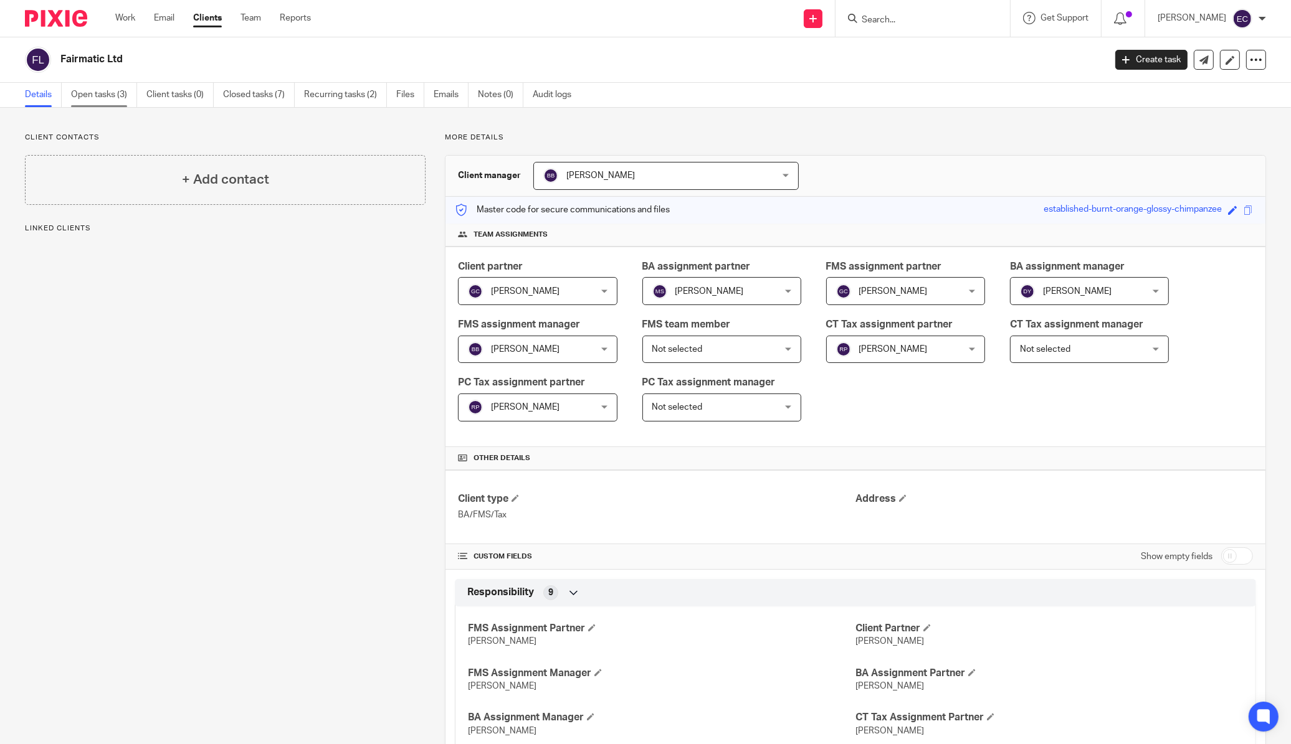
click at [123, 87] on link "Open tasks (3)" at bounding box center [104, 95] width 66 height 24
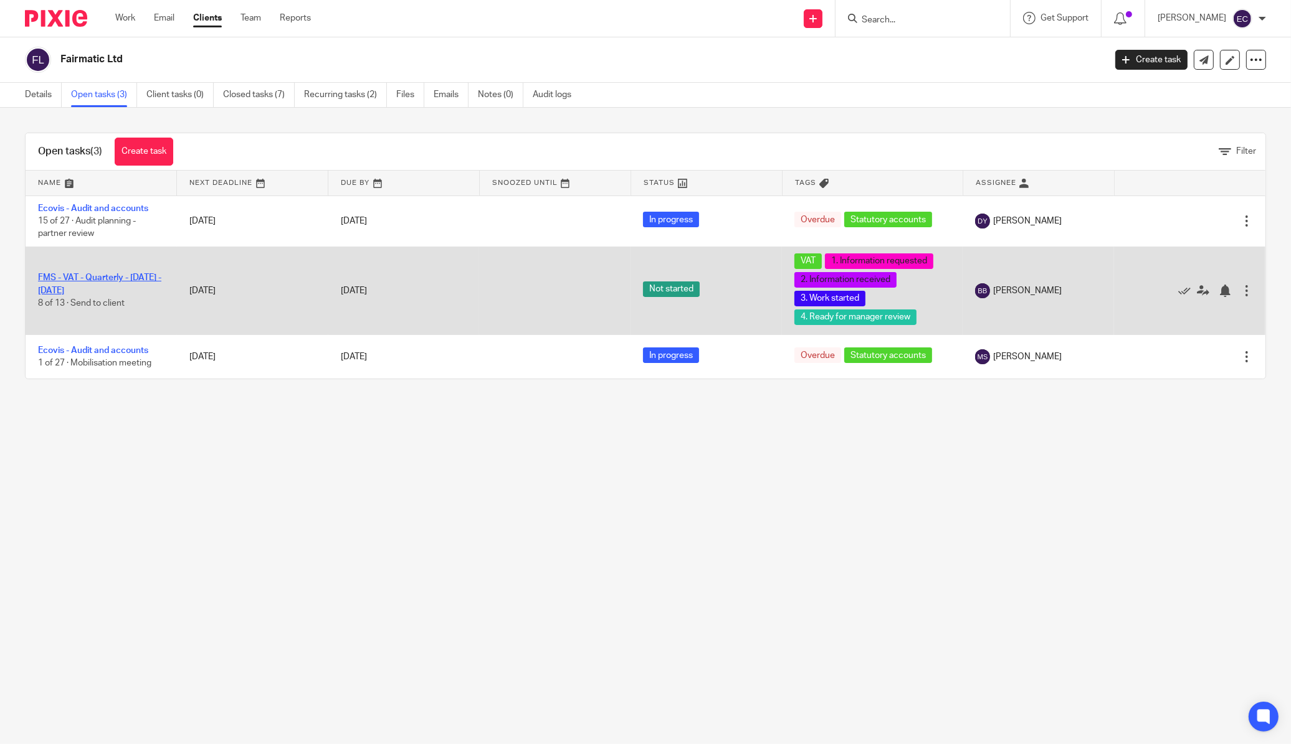
click at [90, 281] on link "FMS - VAT - Quarterly - [DATE] - [DATE]" at bounding box center [99, 283] width 123 height 21
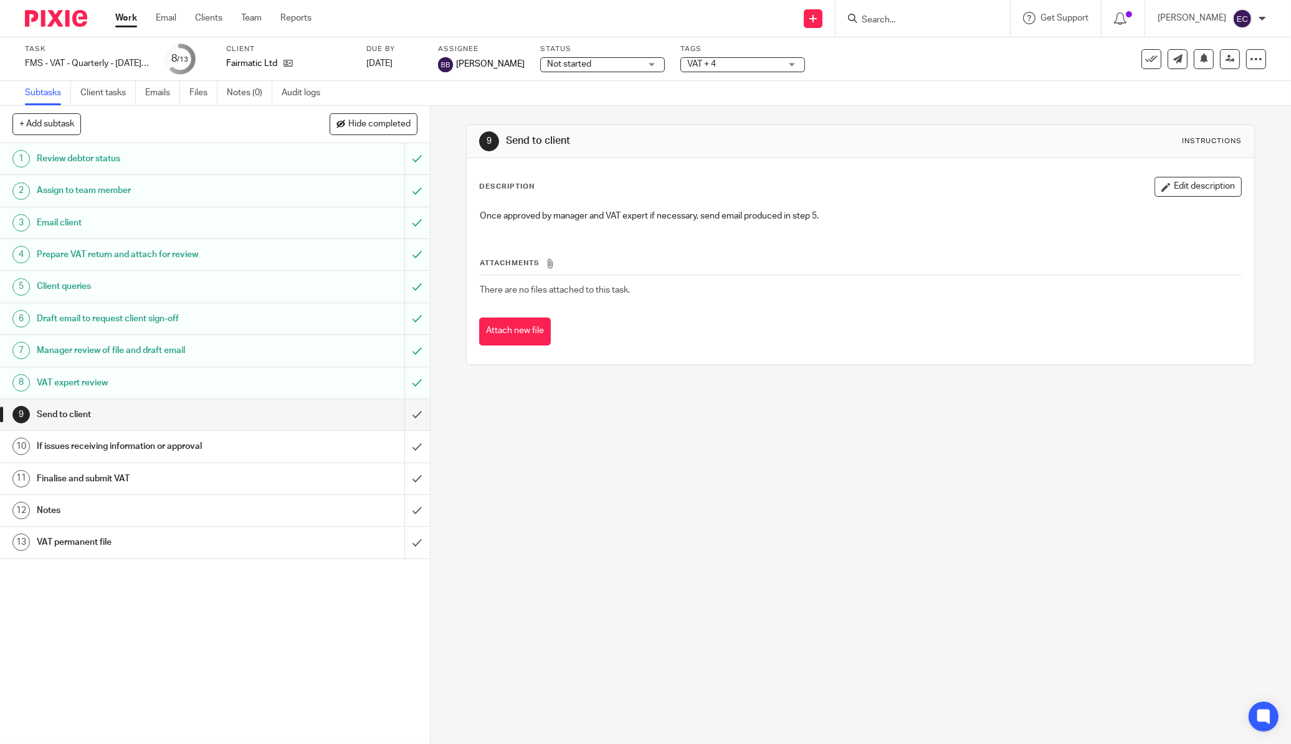
click at [178, 318] on h1 "Draft email to request client sign-off" at bounding box center [155, 319] width 237 height 19
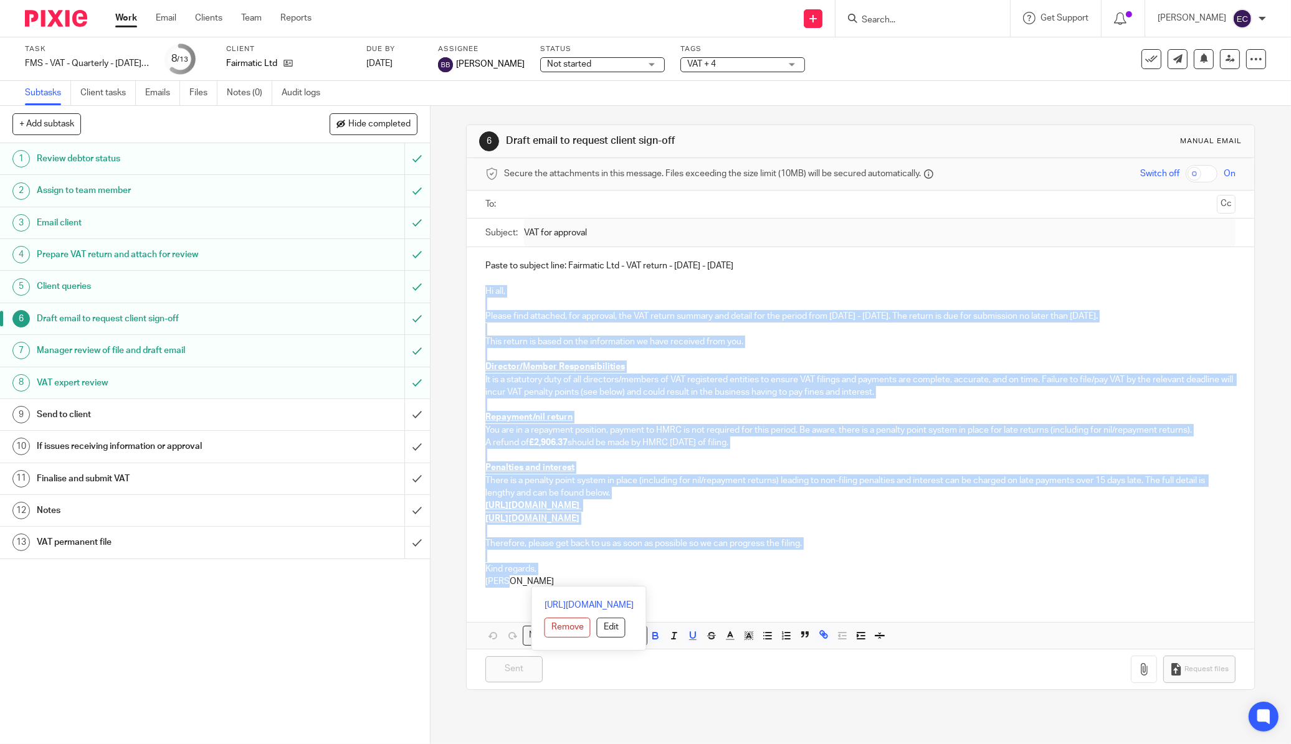
drag, startPoint x: 502, startPoint y: 579, endPoint x: 475, endPoint y: 291, distance: 289.0
click at [475, 291] on div "Paste to subject line: Fairmatic Ltd - VAT return - [DATE] - [DATE] Hi all, Ple…" at bounding box center [860, 422] width 787 height 350
copy div "Lo ips, Dolors amet consecte, adi elitsedd, eiu TEM incidi utlabor etd magnaa e…"
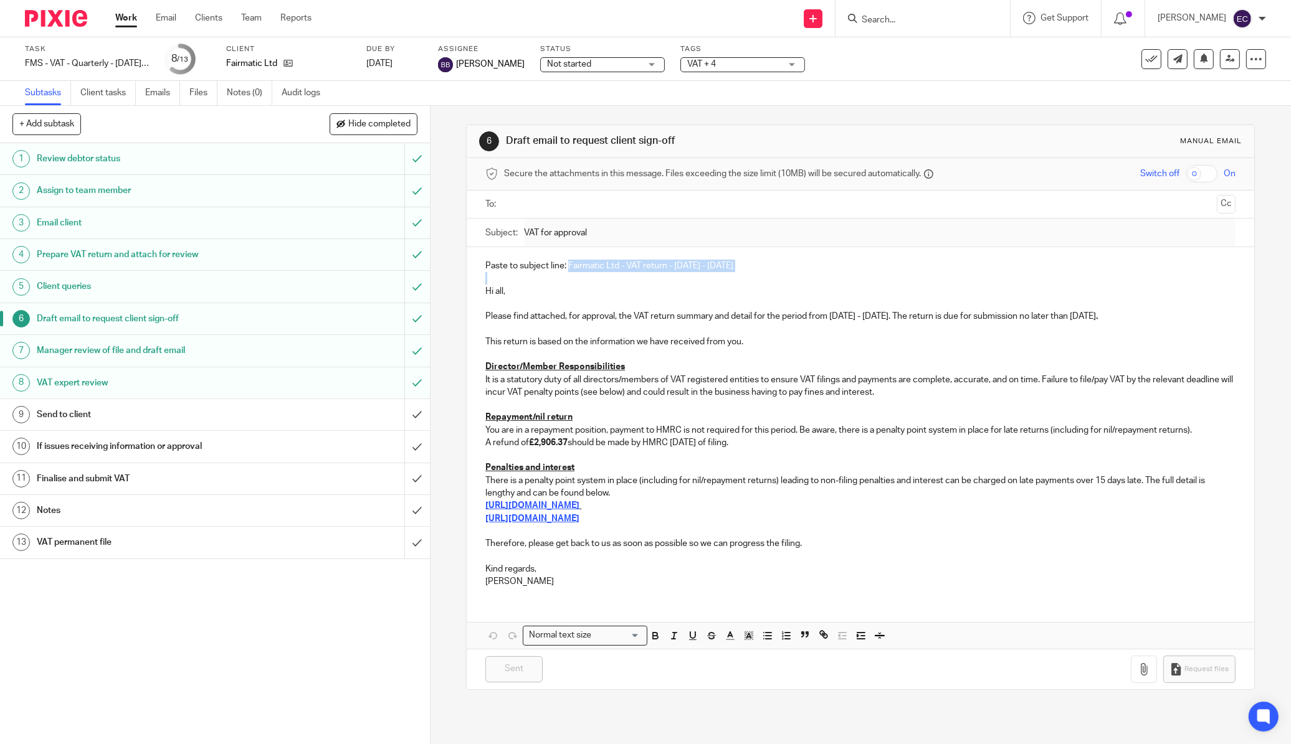
drag, startPoint x: 566, startPoint y: 265, endPoint x: 746, endPoint y: 277, distance: 180.4
click at [746, 277] on div "Paste to subject line: Fairmatic Ltd - VAT return - [DATE] - [DATE] Hi all, Ple…" at bounding box center [860, 422] width 787 height 350
copy p "Fairmatic Ltd - VAT return - [DATE] - [DATE]"
